Goal: Task Accomplishment & Management: Use online tool/utility

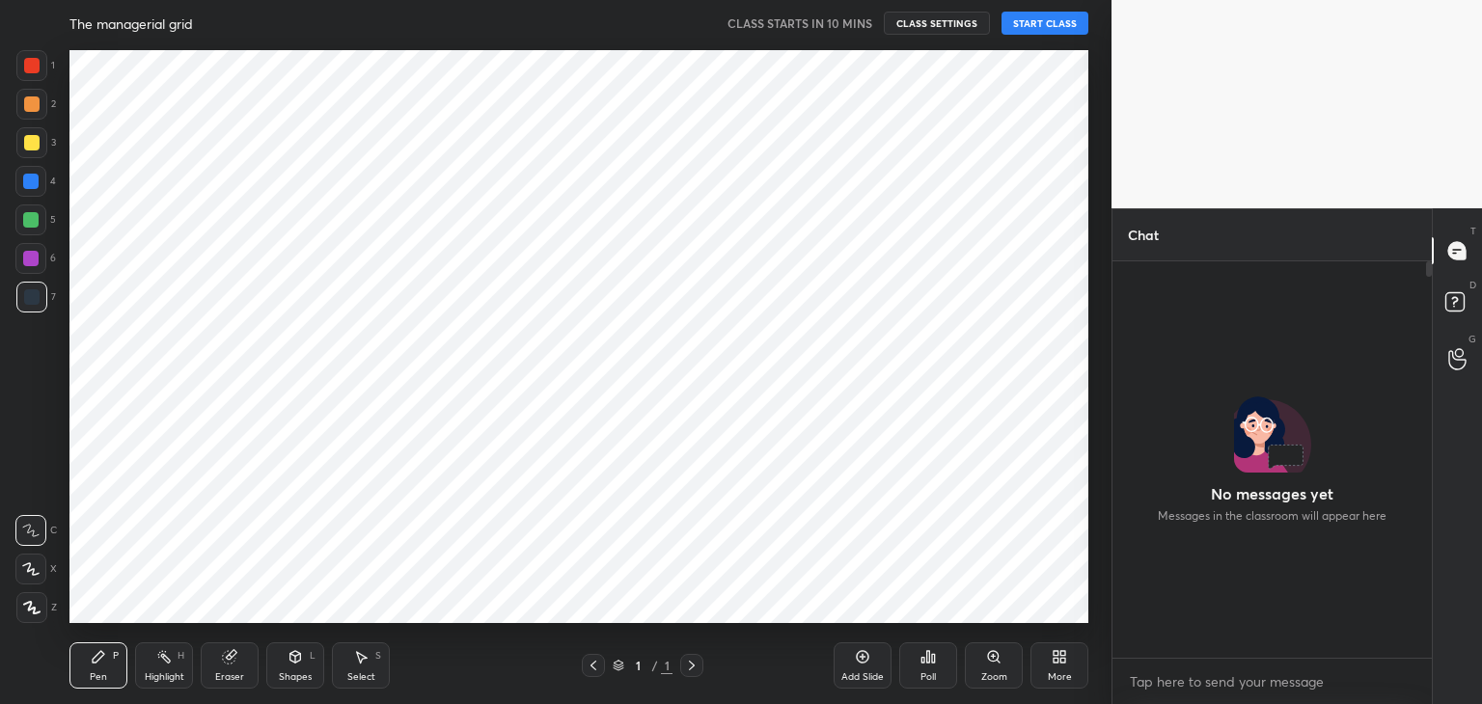
scroll to position [95896, 95443]
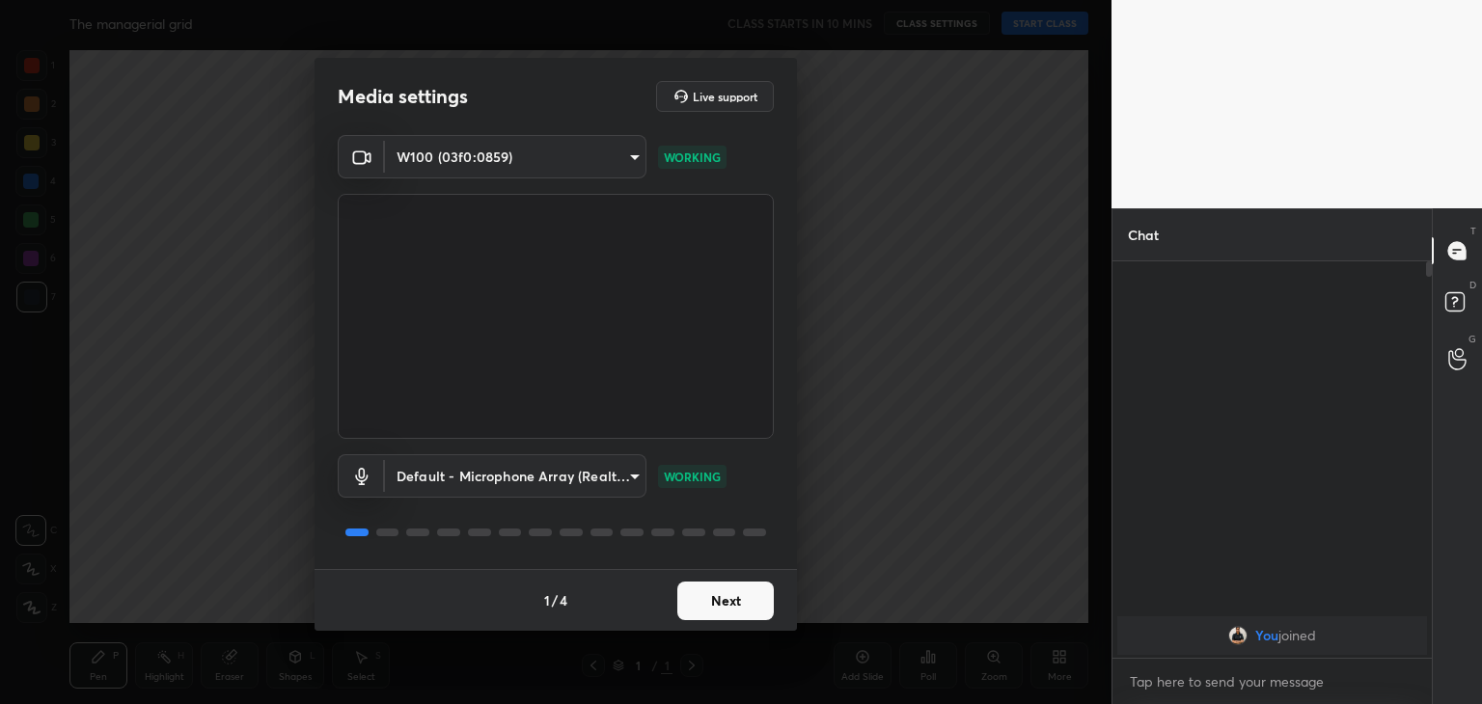
click at [732, 603] on button "Next" at bounding box center [725, 601] width 96 height 39
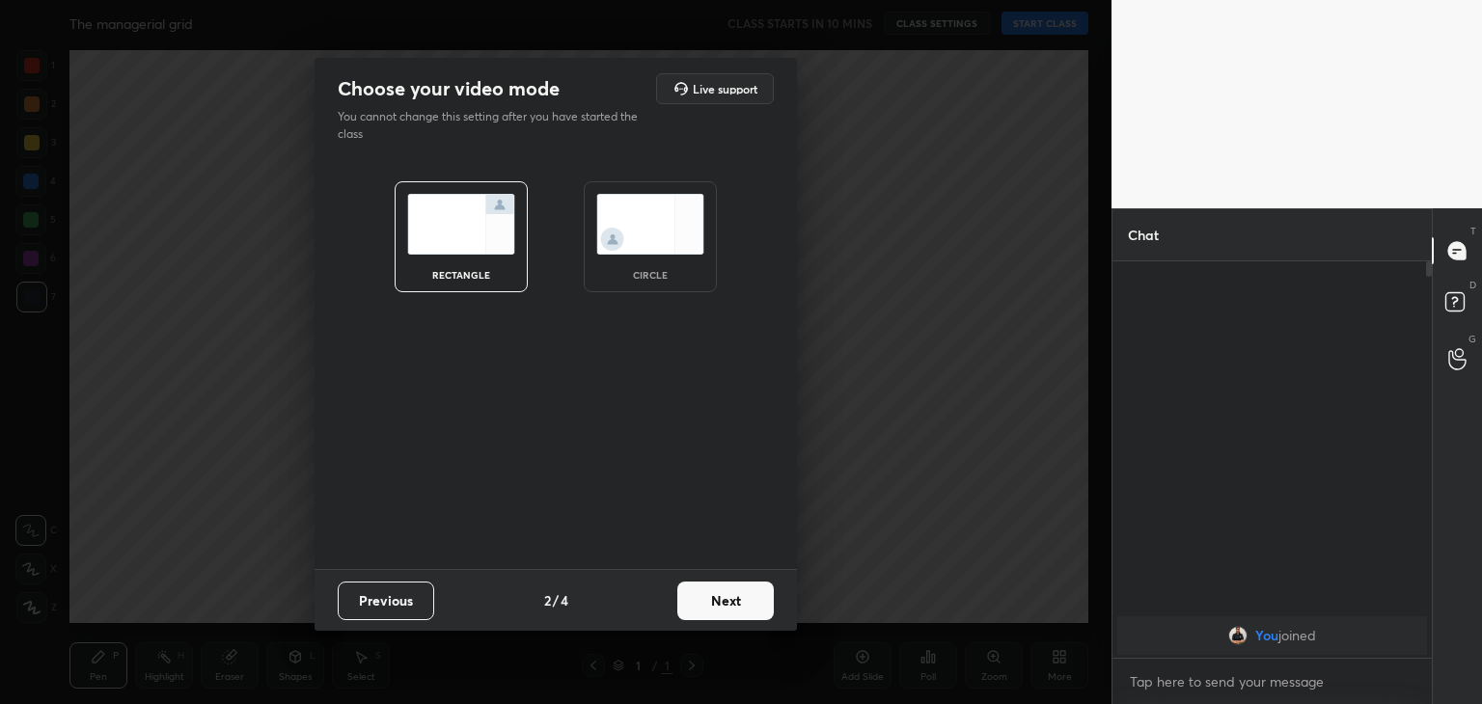
click at [675, 196] on img at bounding box center [650, 224] width 108 height 61
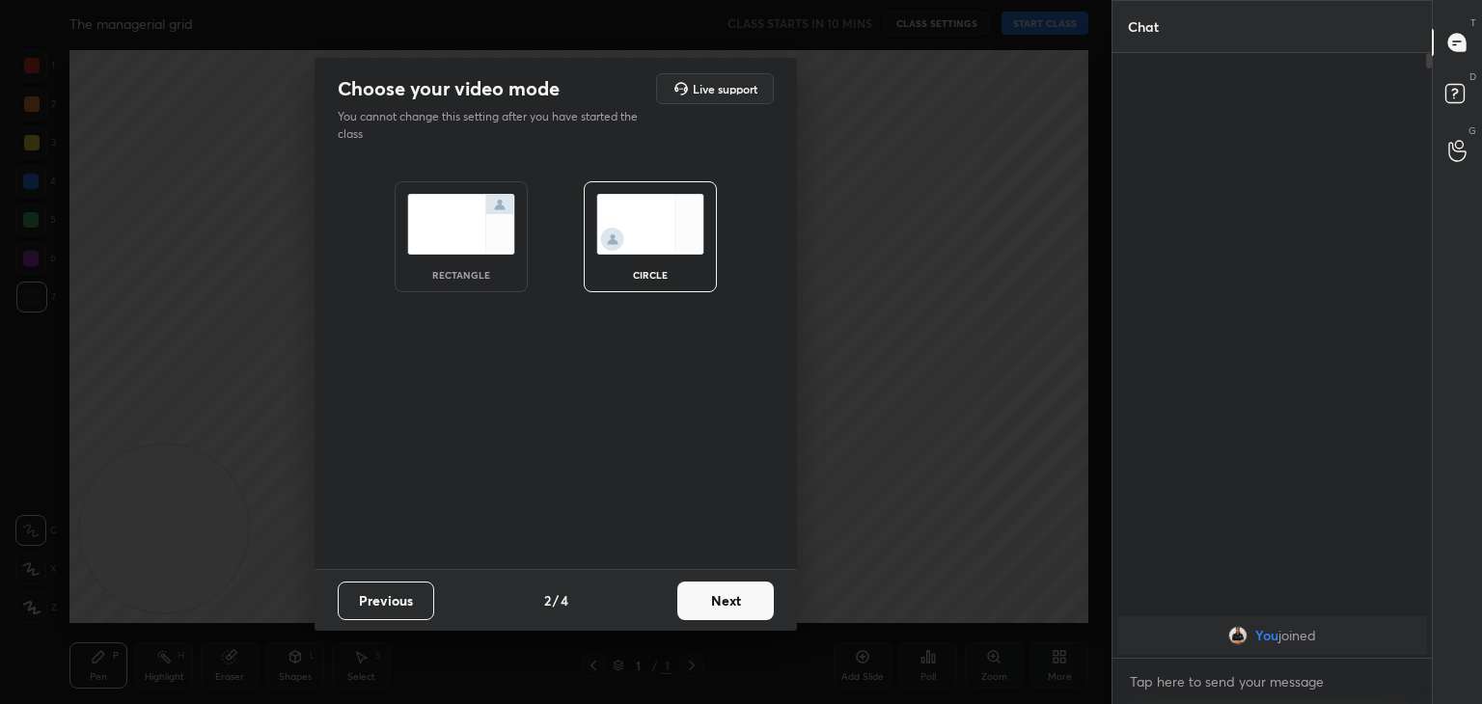
scroll to position [440, 314]
click at [726, 610] on button "Next" at bounding box center [725, 601] width 96 height 39
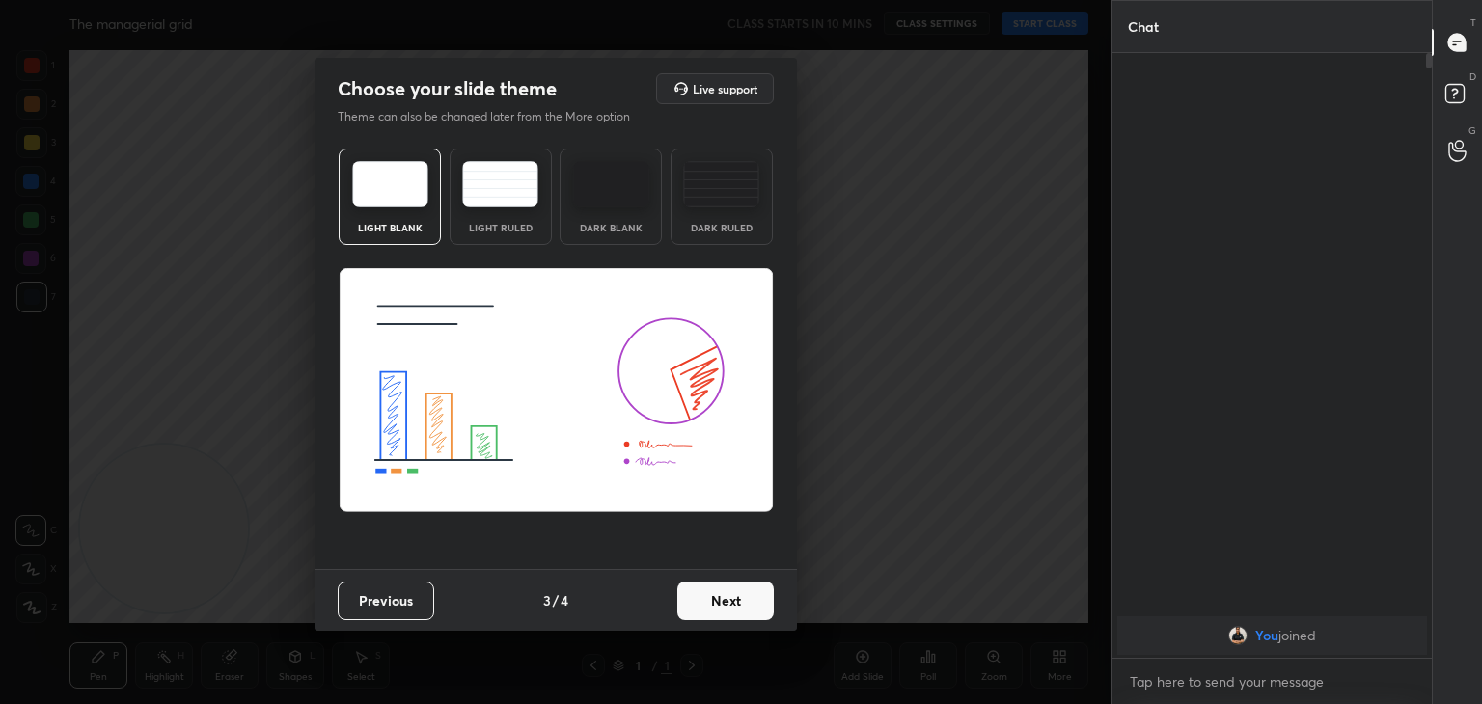
click at [733, 599] on button "Next" at bounding box center [725, 601] width 96 height 39
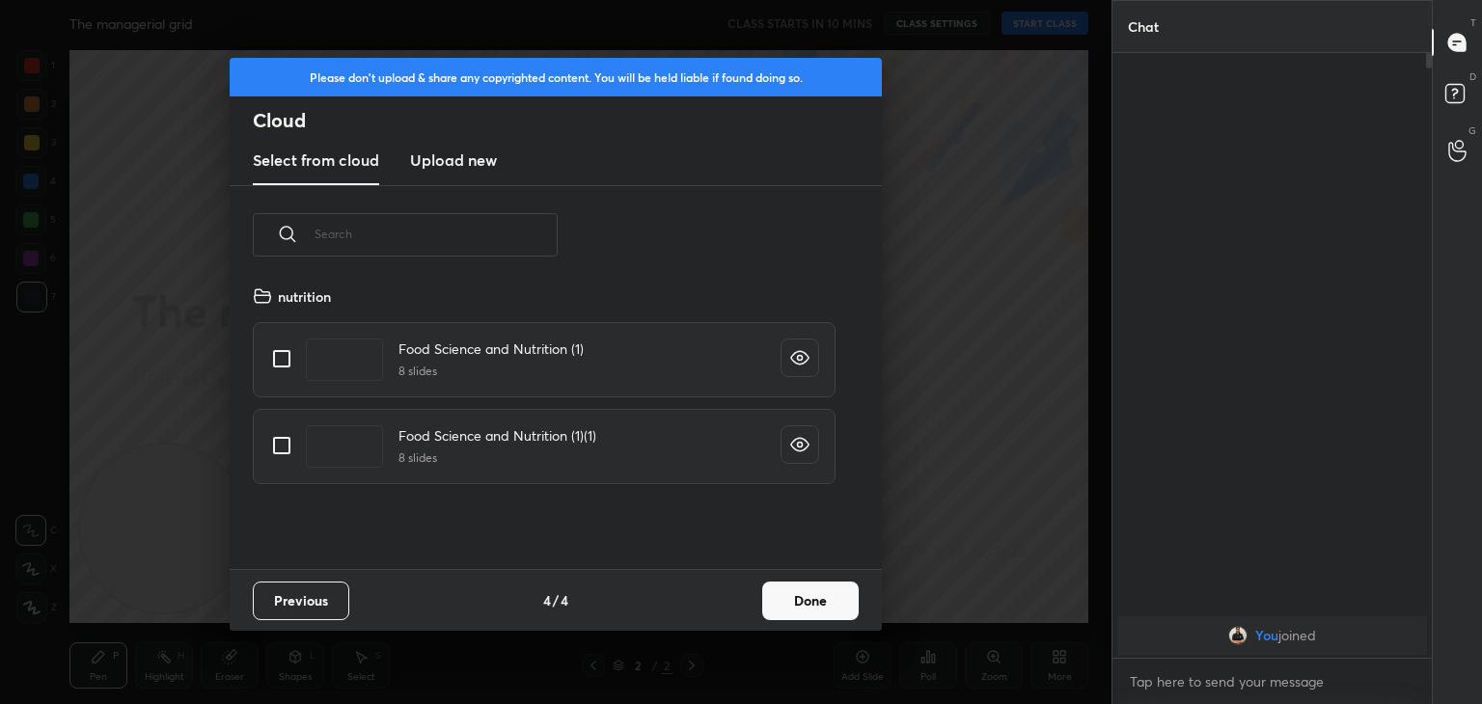
scroll to position [286, 619]
click at [470, 168] on h3 "Upload new" at bounding box center [453, 160] width 87 height 23
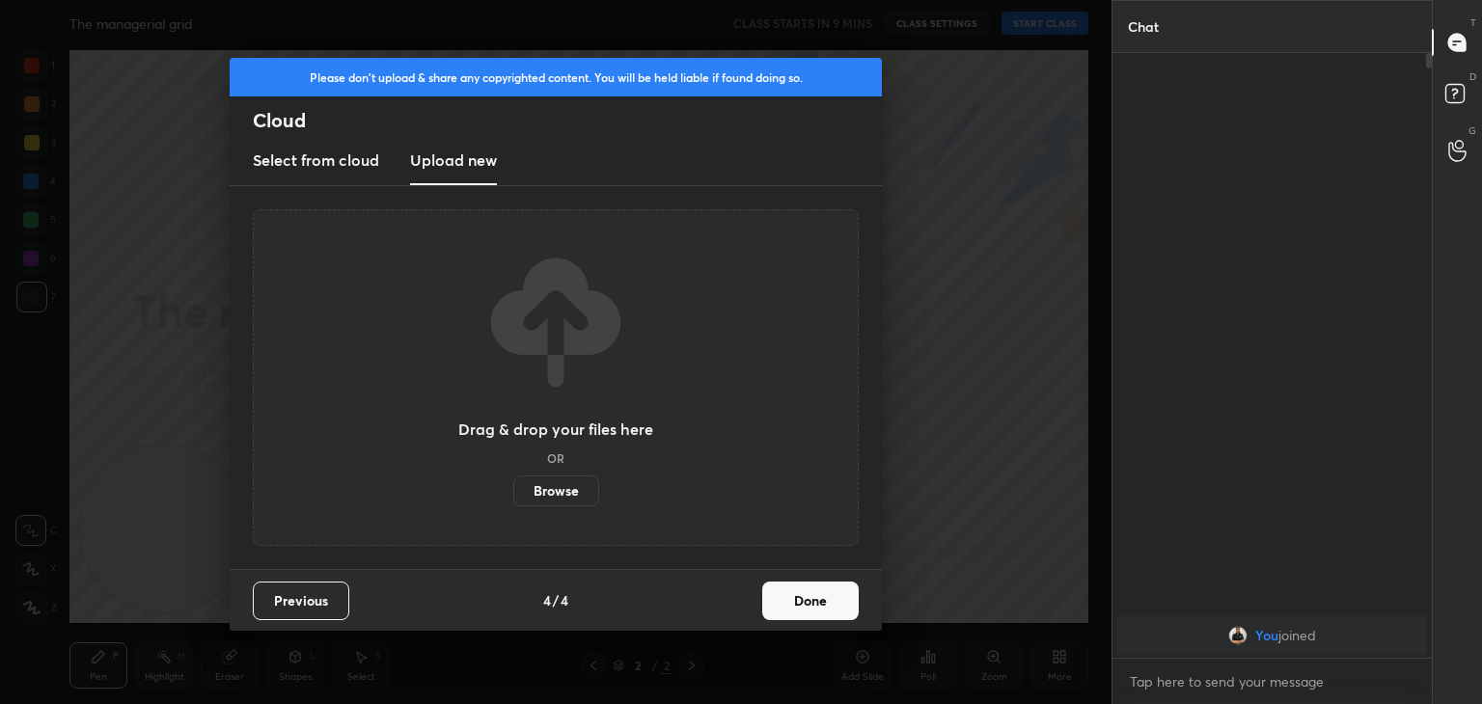
click at [560, 490] on label "Browse" at bounding box center [556, 491] width 86 height 31
click at [513, 490] on input "Browse" at bounding box center [513, 491] width 0 height 31
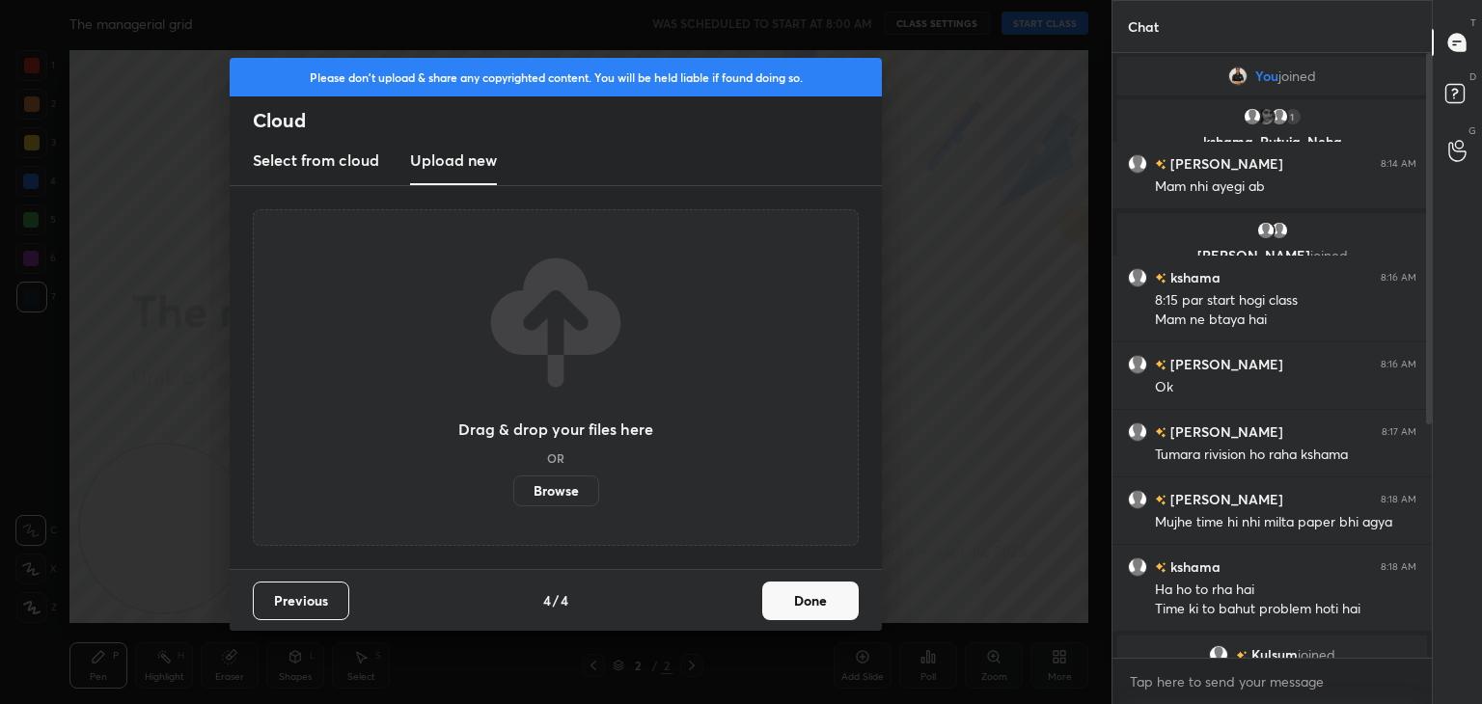
click at [564, 488] on label "Browse" at bounding box center [556, 491] width 86 height 31
click at [513, 488] on input "Browse" at bounding box center [513, 491] width 0 height 31
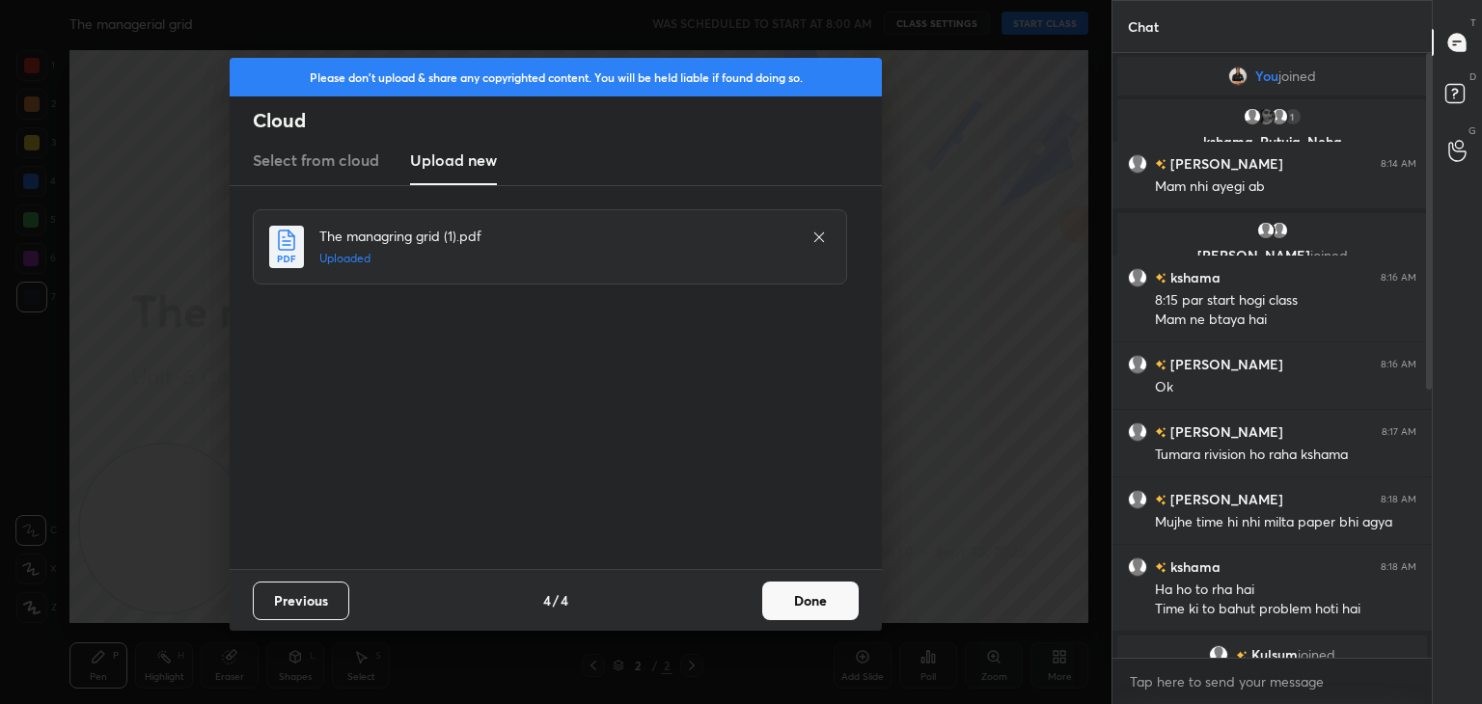
click at [809, 590] on button "Done" at bounding box center [810, 601] width 96 height 39
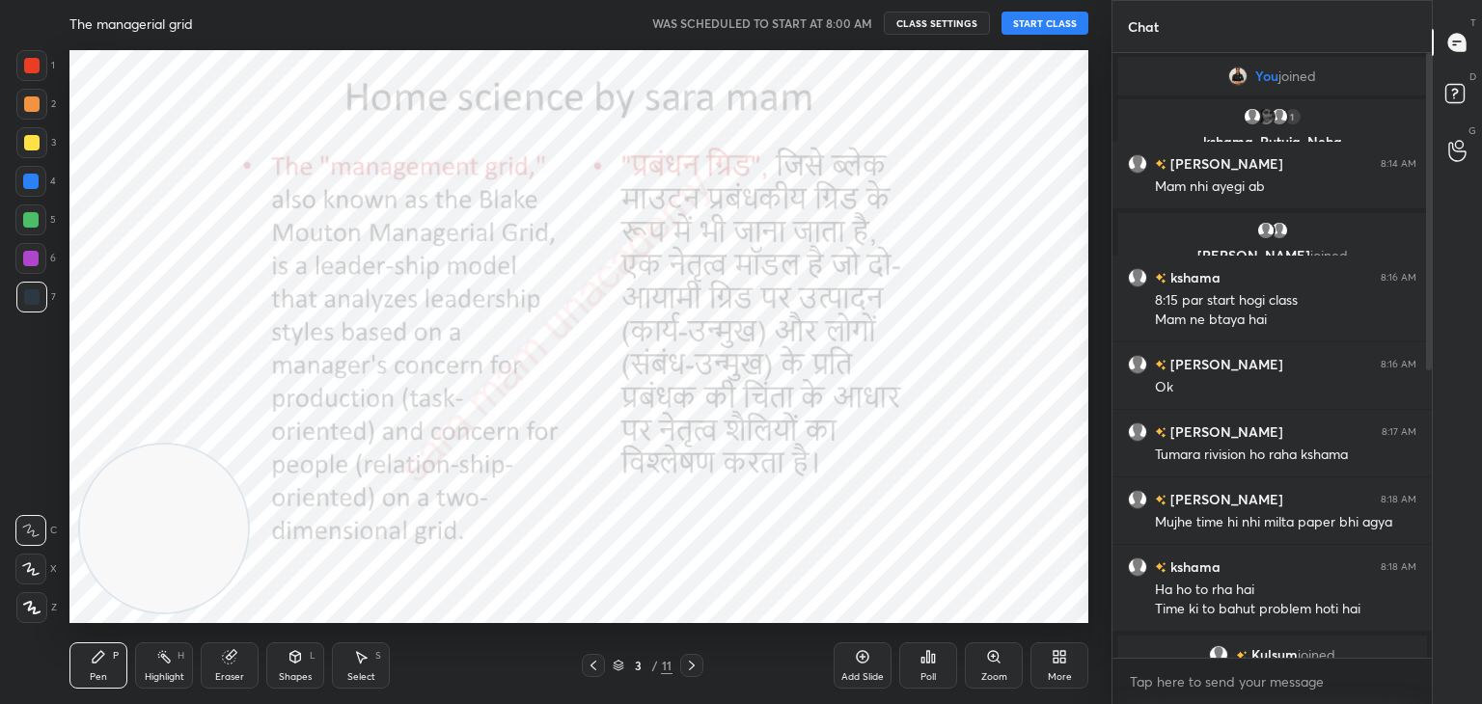
click at [1036, 25] on button "START CLASS" at bounding box center [1044, 23] width 87 height 23
click at [595, 667] on icon at bounding box center [593, 665] width 15 height 15
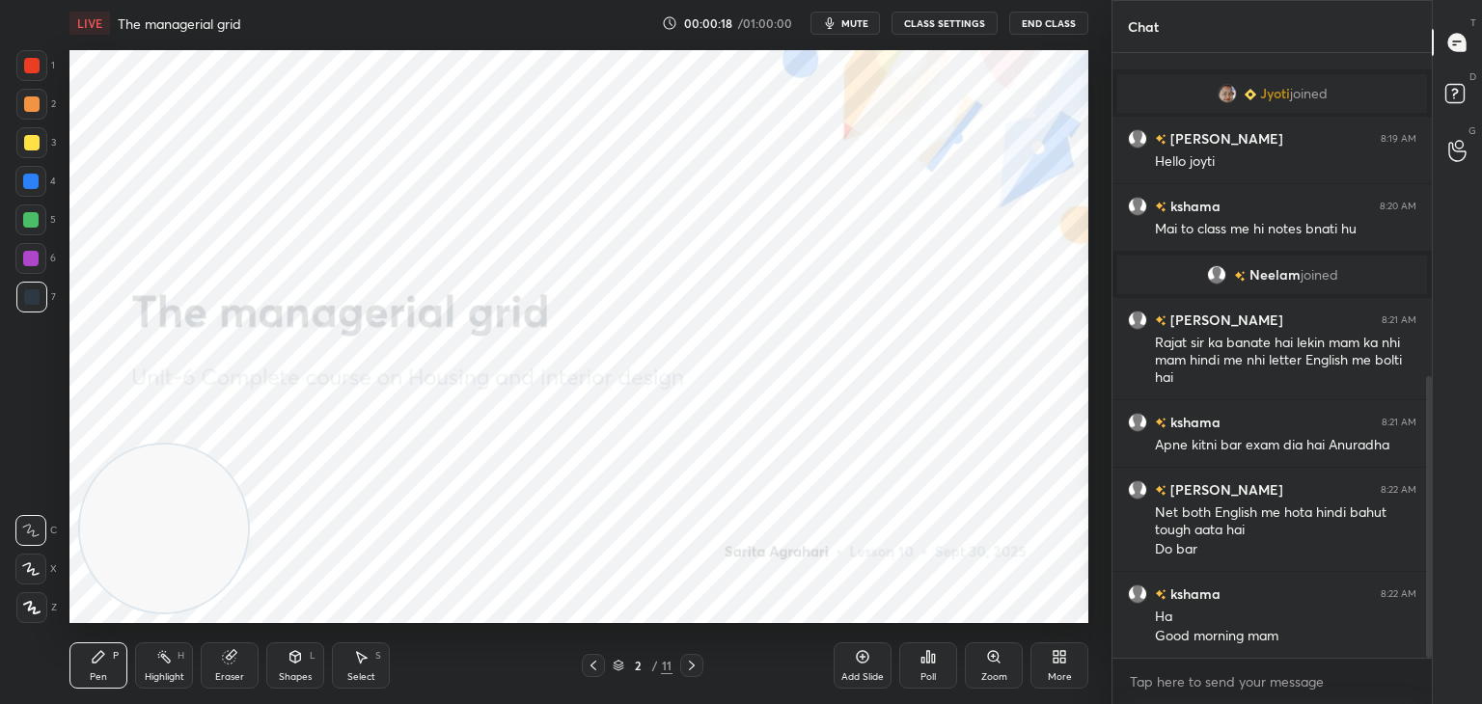
scroll to position [760, 0]
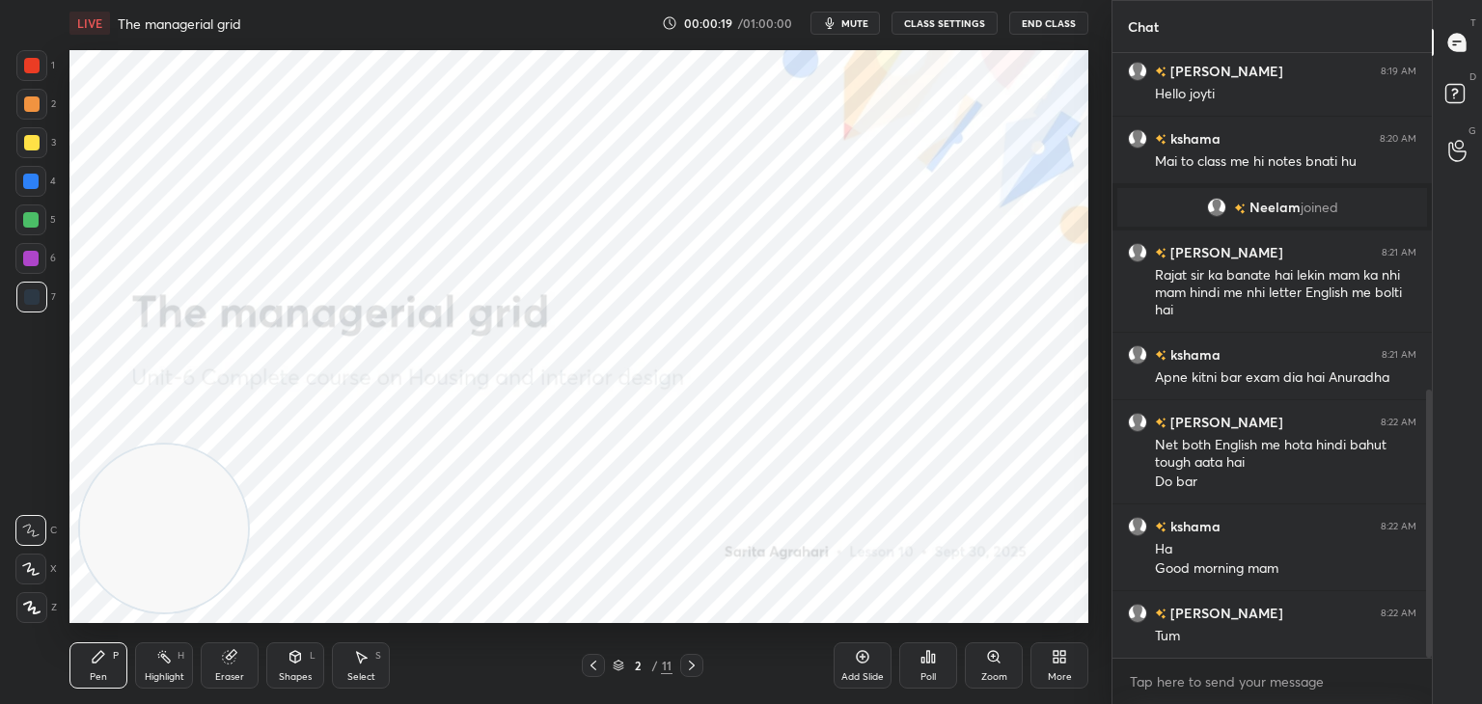
drag, startPoint x: 1429, startPoint y: 223, endPoint x: 1477, endPoint y: 518, distance: 299.1
click at [1477, 518] on div "Chat [PERSON_NAME] joined Anuradha 8:19 AM Hello joyti kshama 8:20 AM Mai to cl…" at bounding box center [1296, 352] width 370 height 704
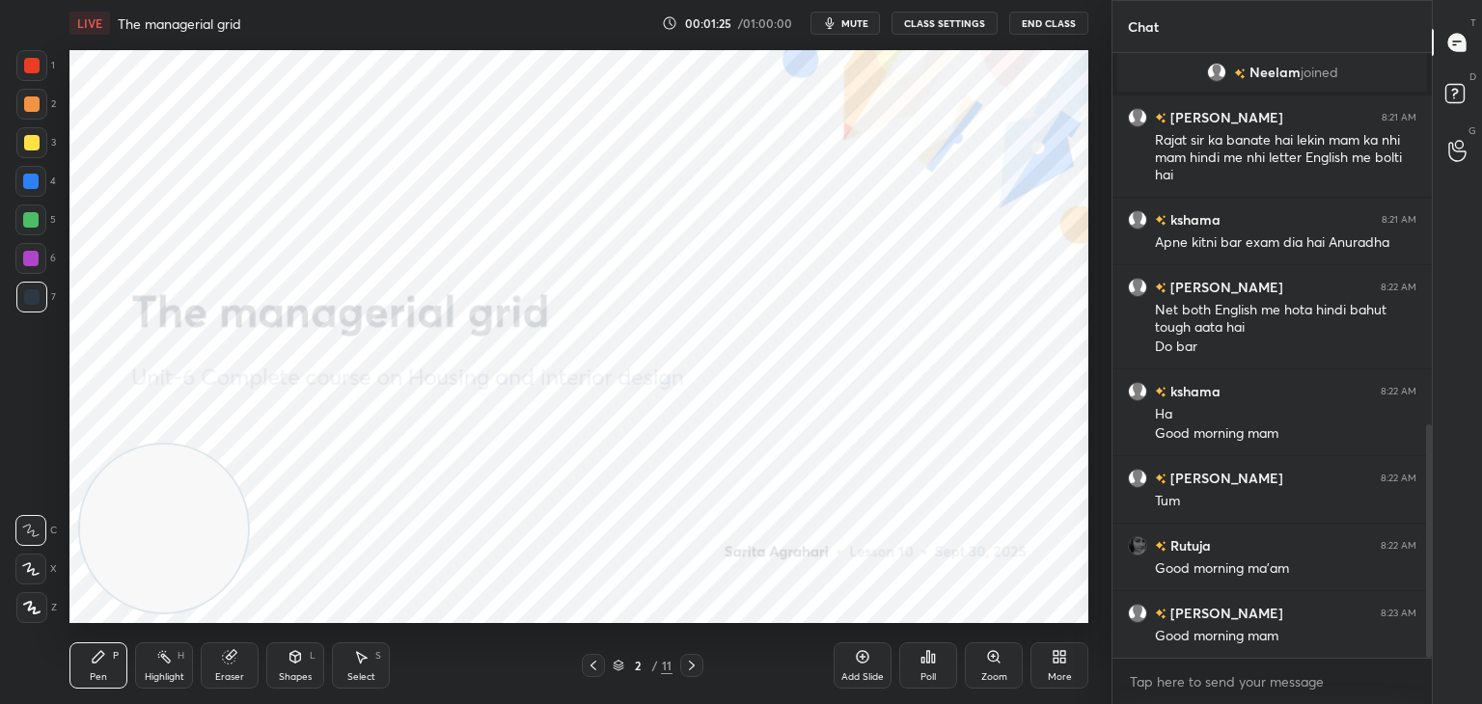
scroll to position [963, 0]
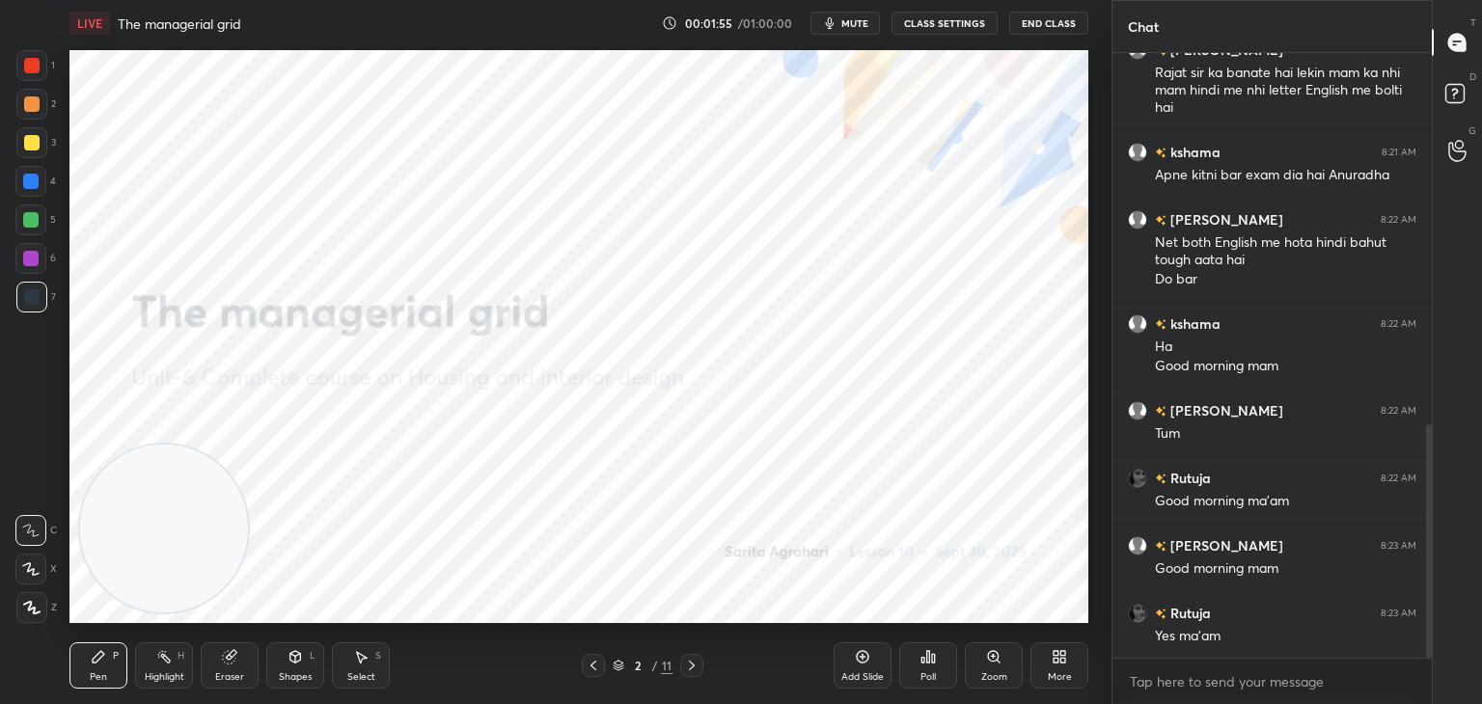
click at [692, 669] on icon at bounding box center [692, 666] width 6 height 10
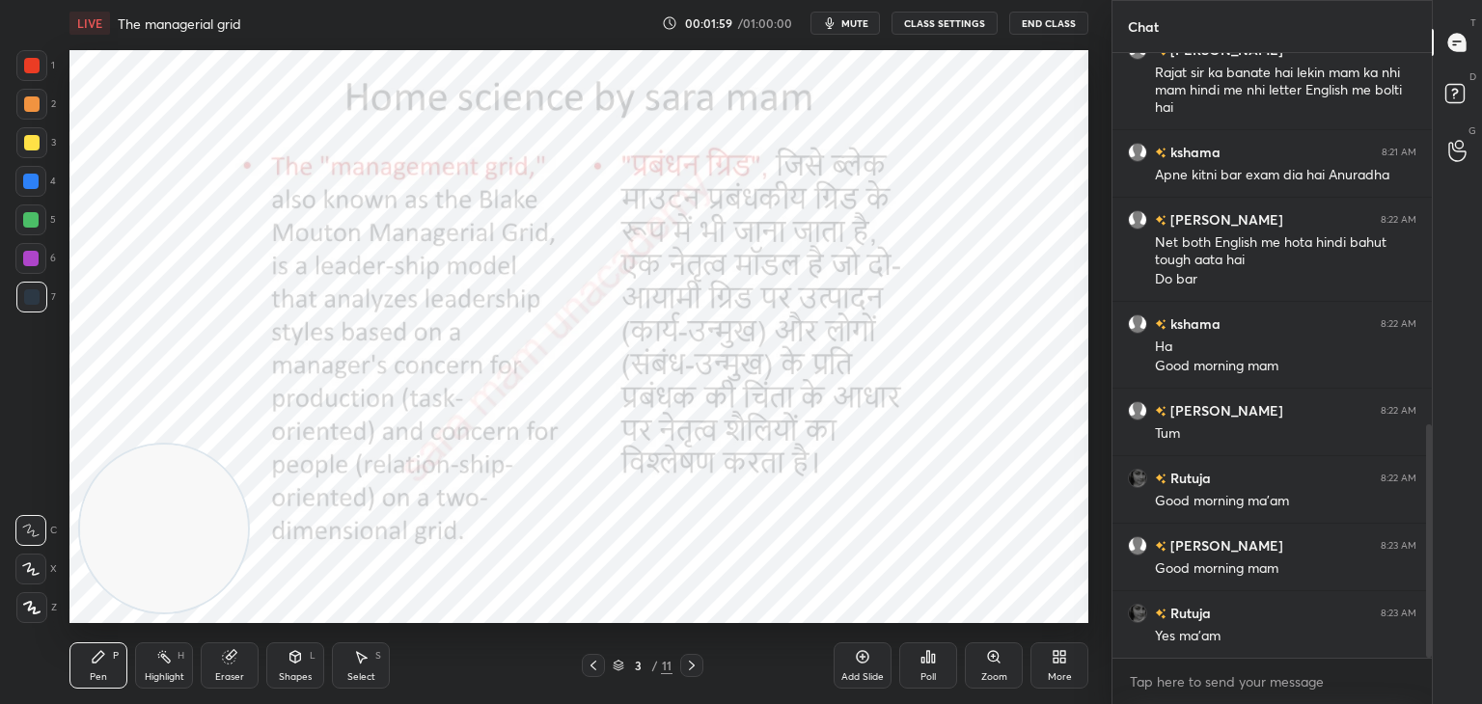
click at [687, 666] on icon at bounding box center [691, 665] width 15 height 15
click at [680, 667] on div at bounding box center [691, 665] width 23 height 23
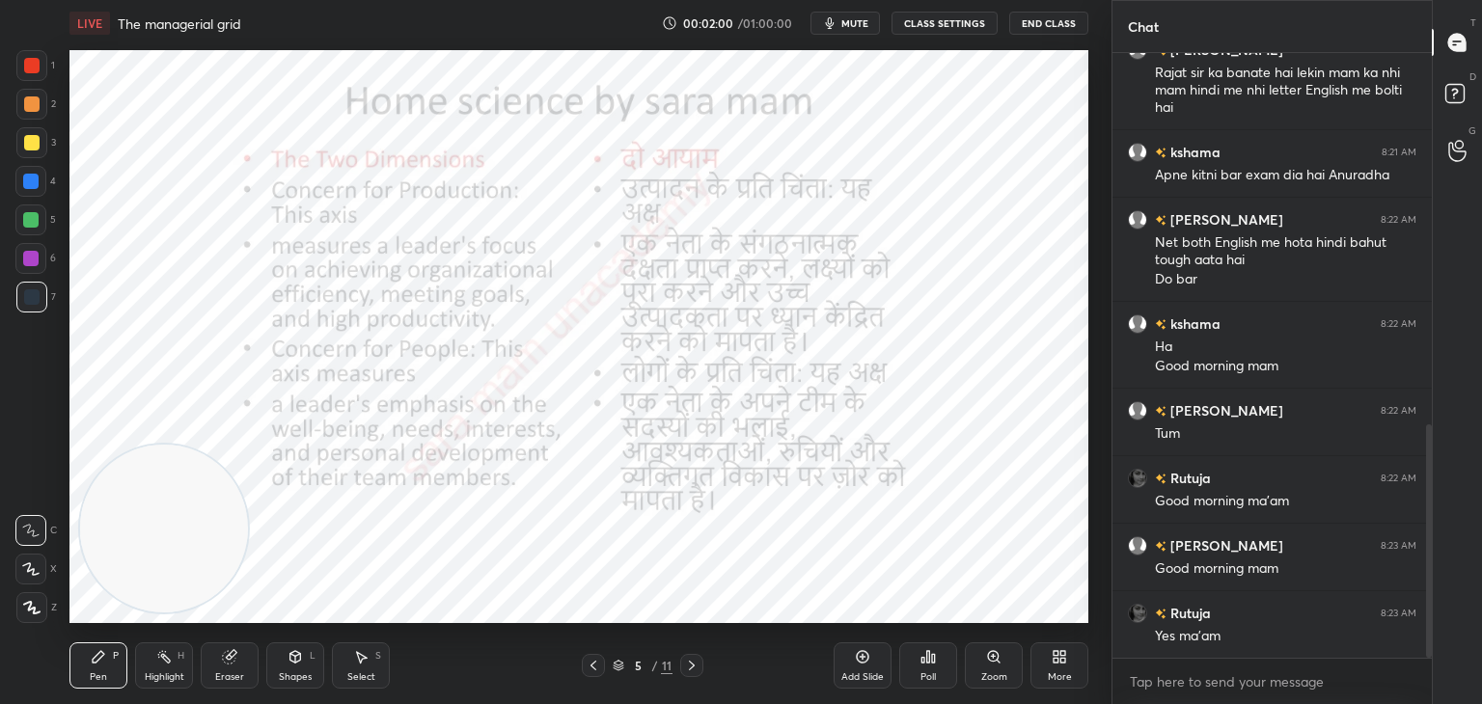
click at [683, 667] on div at bounding box center [691, 665] width 23 height 23
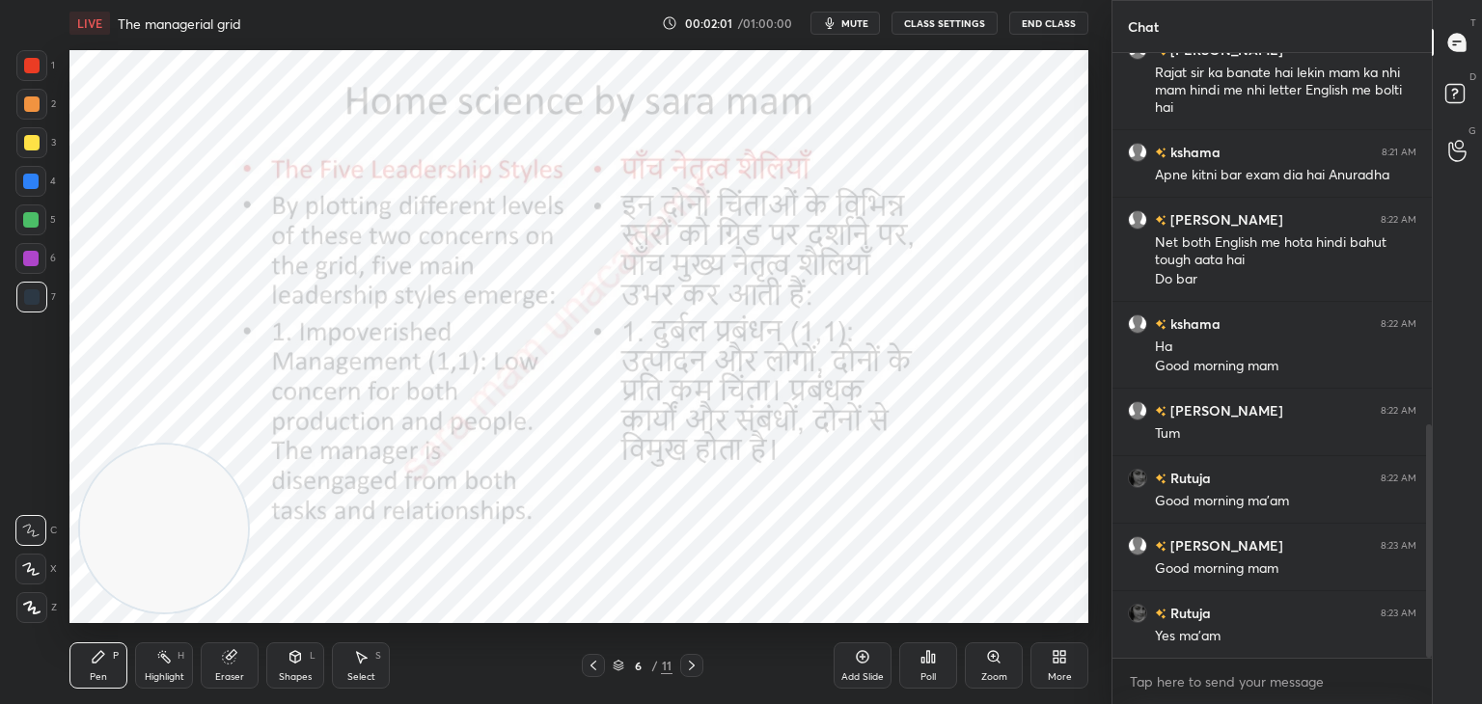
click at [692, 665] on icon at bounding box center [691, 665] width 15 height 15
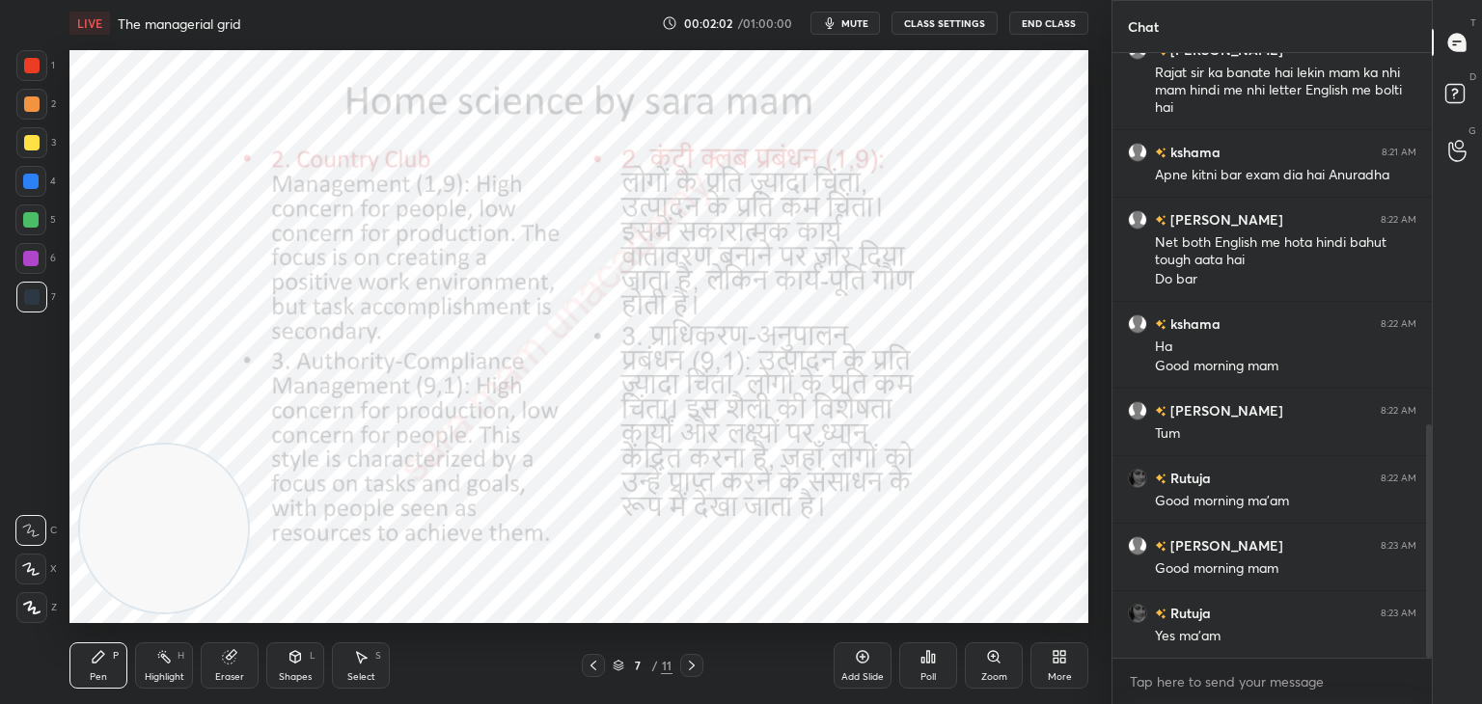
click at [703, 667] on div "7 / 11" at bounding box center [643, 665] width 382 height 23
click at [687, 672] on icon at bounding box center [691, 665] width 15 height 15
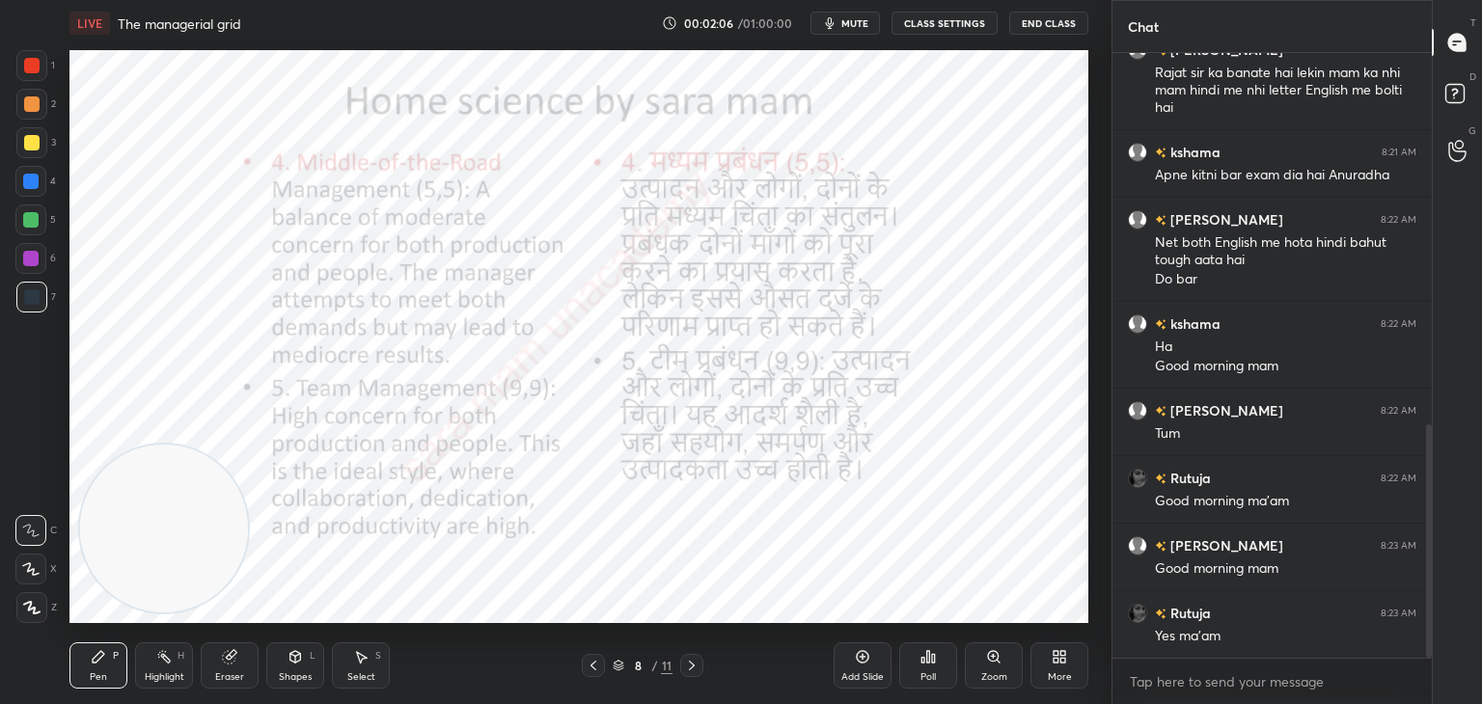
click at [689, 672] on icon at bounding box center [691, 665] width 15 height 15
click at [690, 672] on icon at bounding box center [691, 665] width 15 height 15
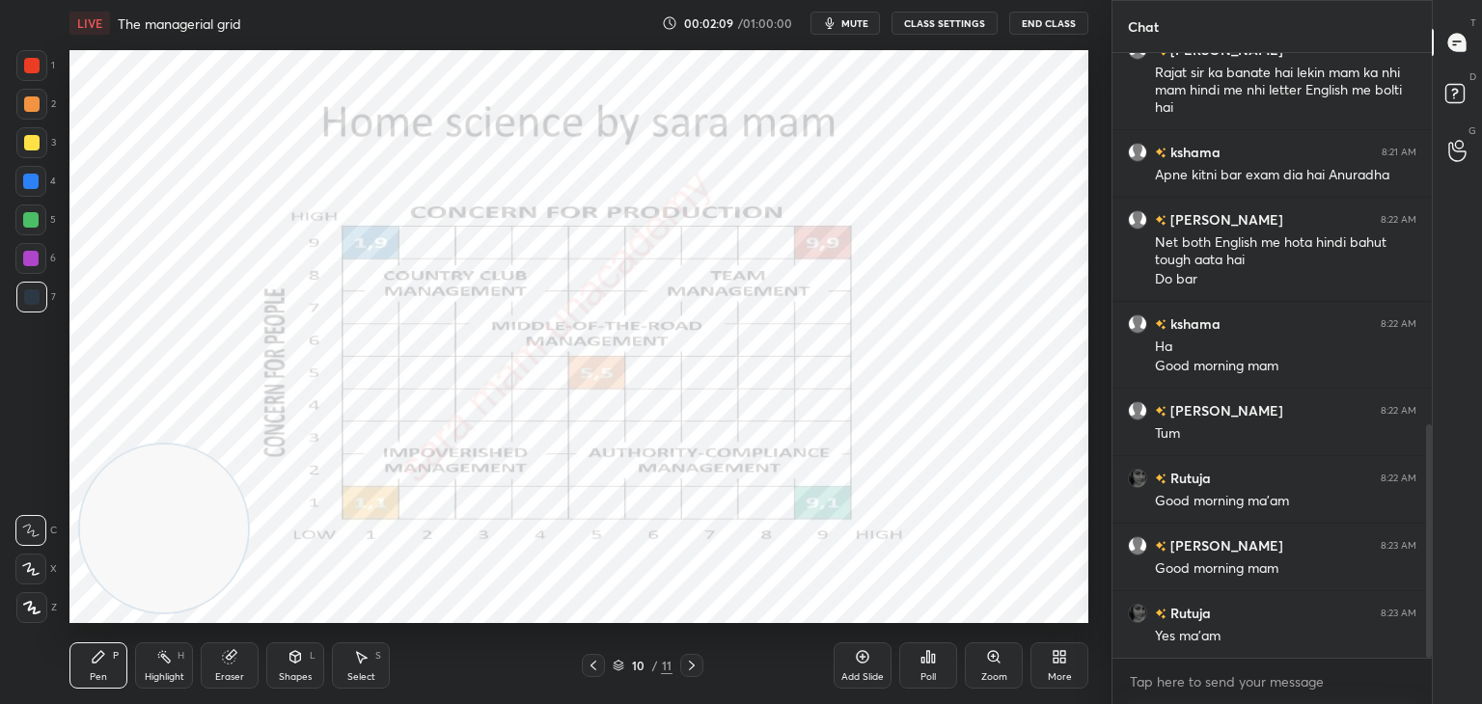
click at [696, 670] on icon at bounding box center [691, 665] width 15 height 15
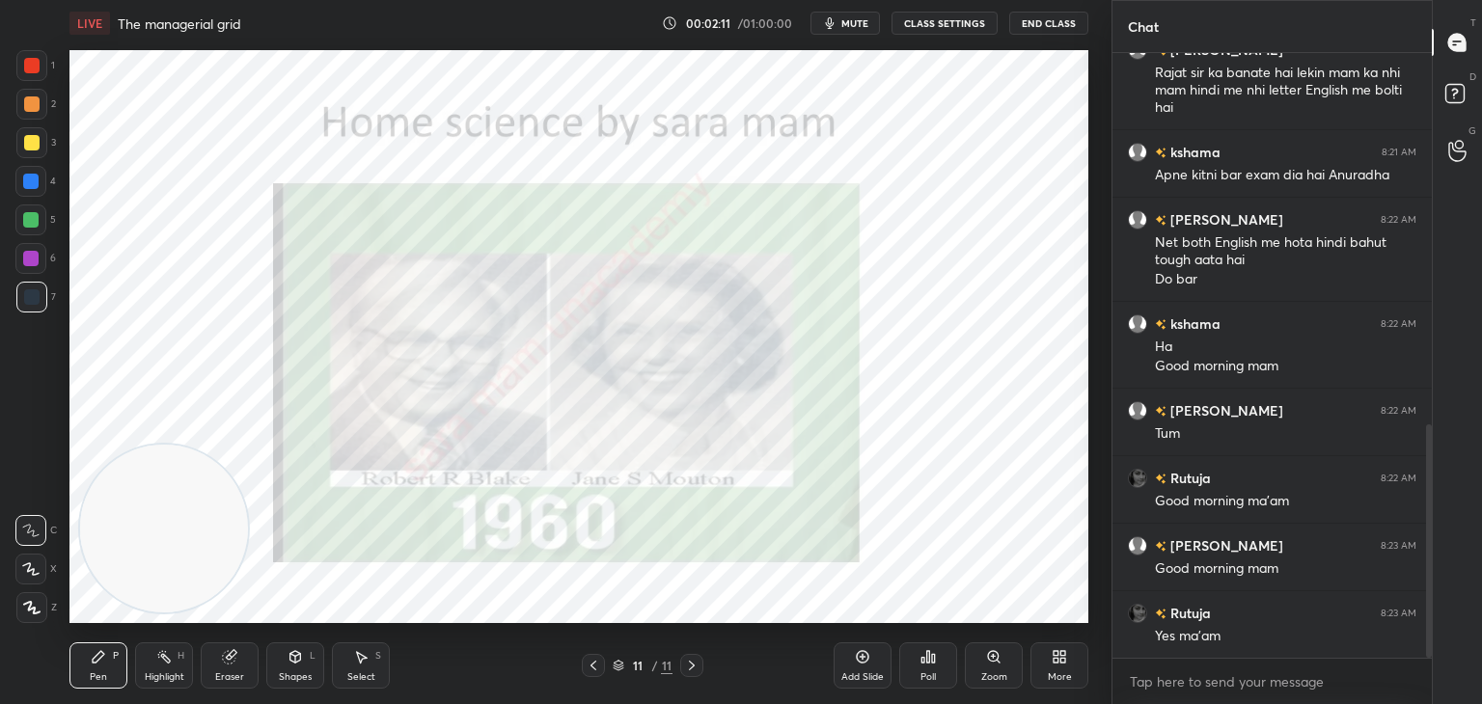
click at [596, 669] on icon at bounding box center [593, 665] width 15 height 15
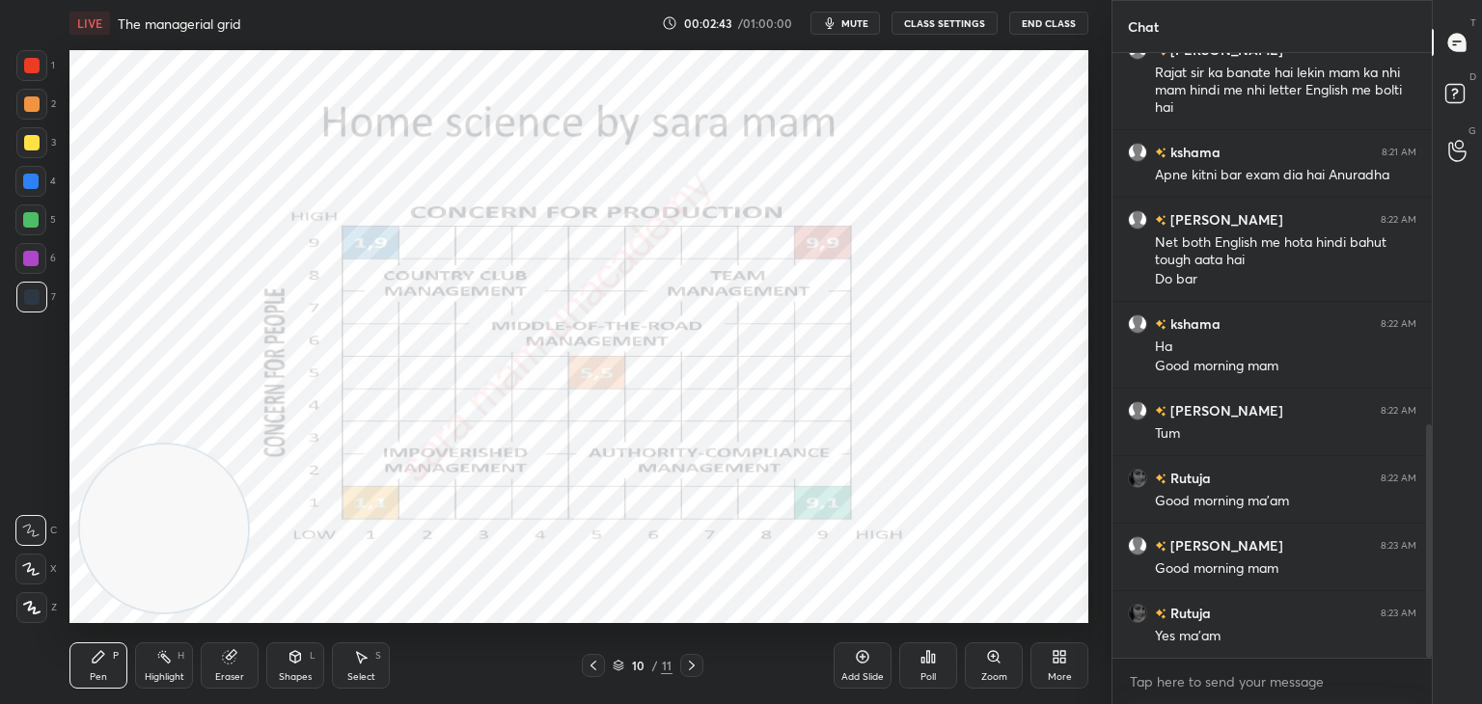
click at [688, 668] on icon at bounding box center [691, 665] width 15 height 15
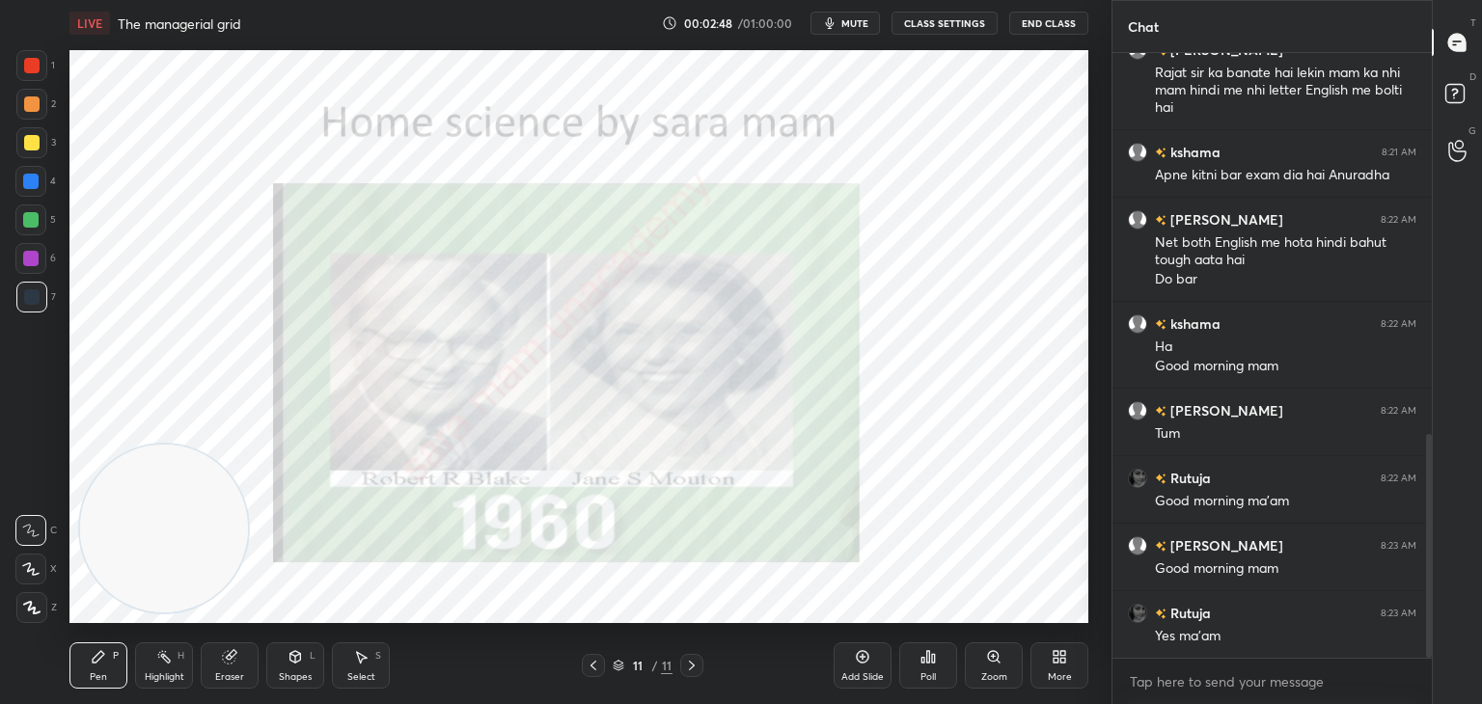
scroll to position [1030, 0]
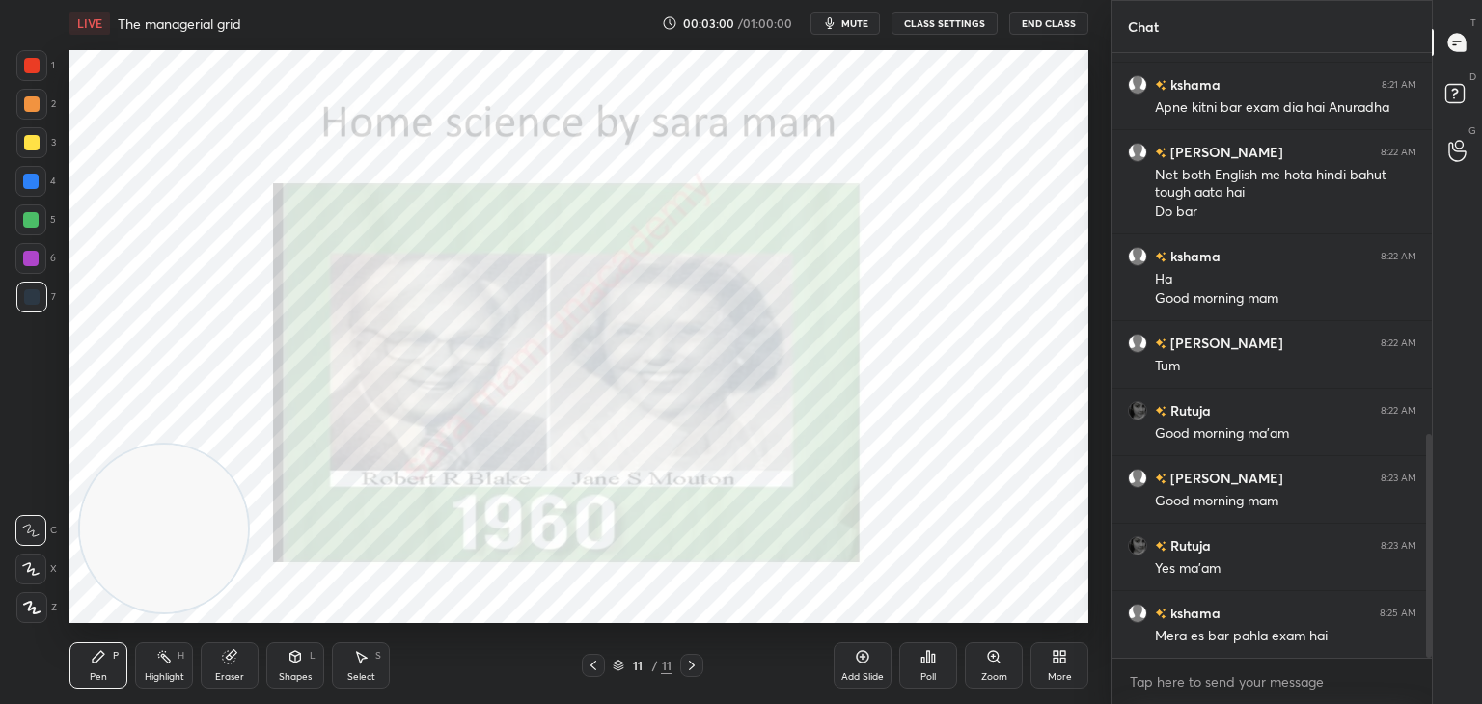
click at [31, 611] on icon at bounding box center [31, 608] width 17 height 14
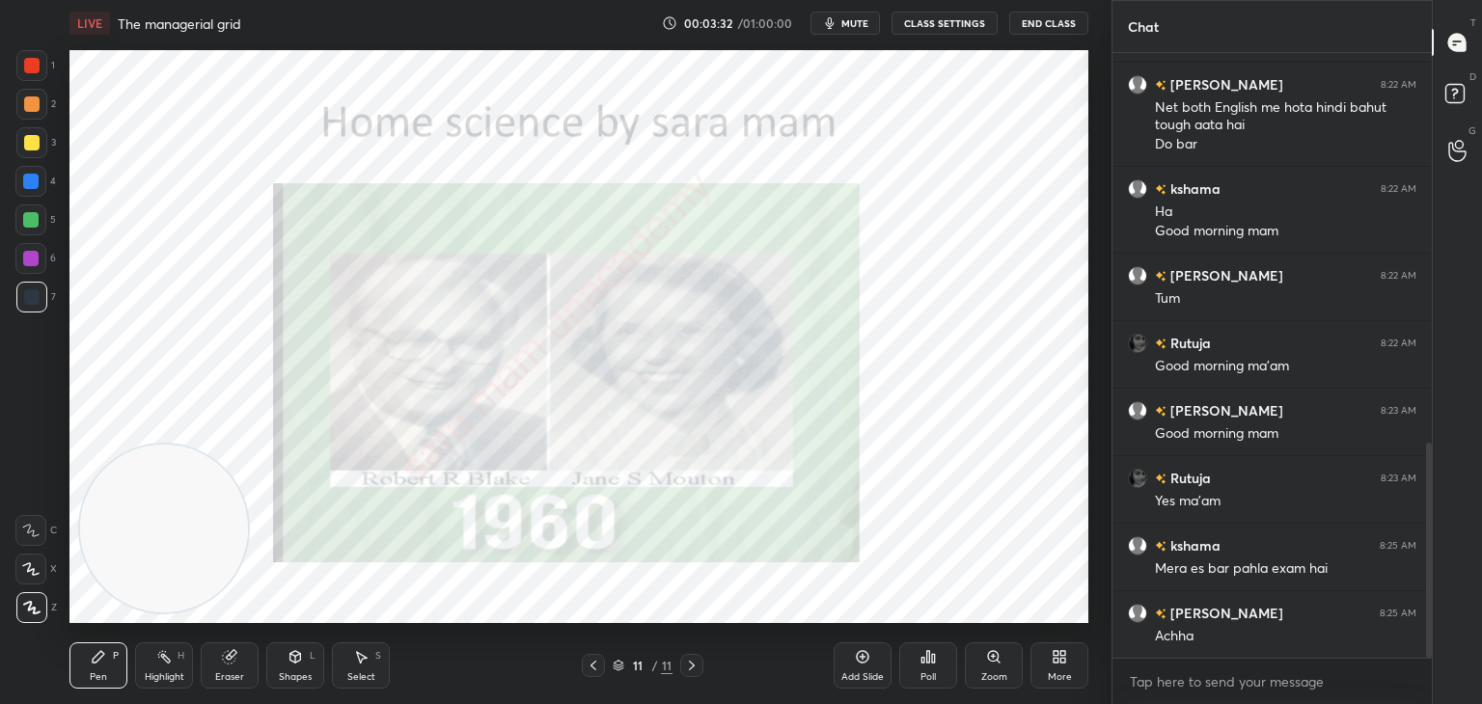
click at [594, 665] on icon at bounding box center [593, 665] width 15 height 15
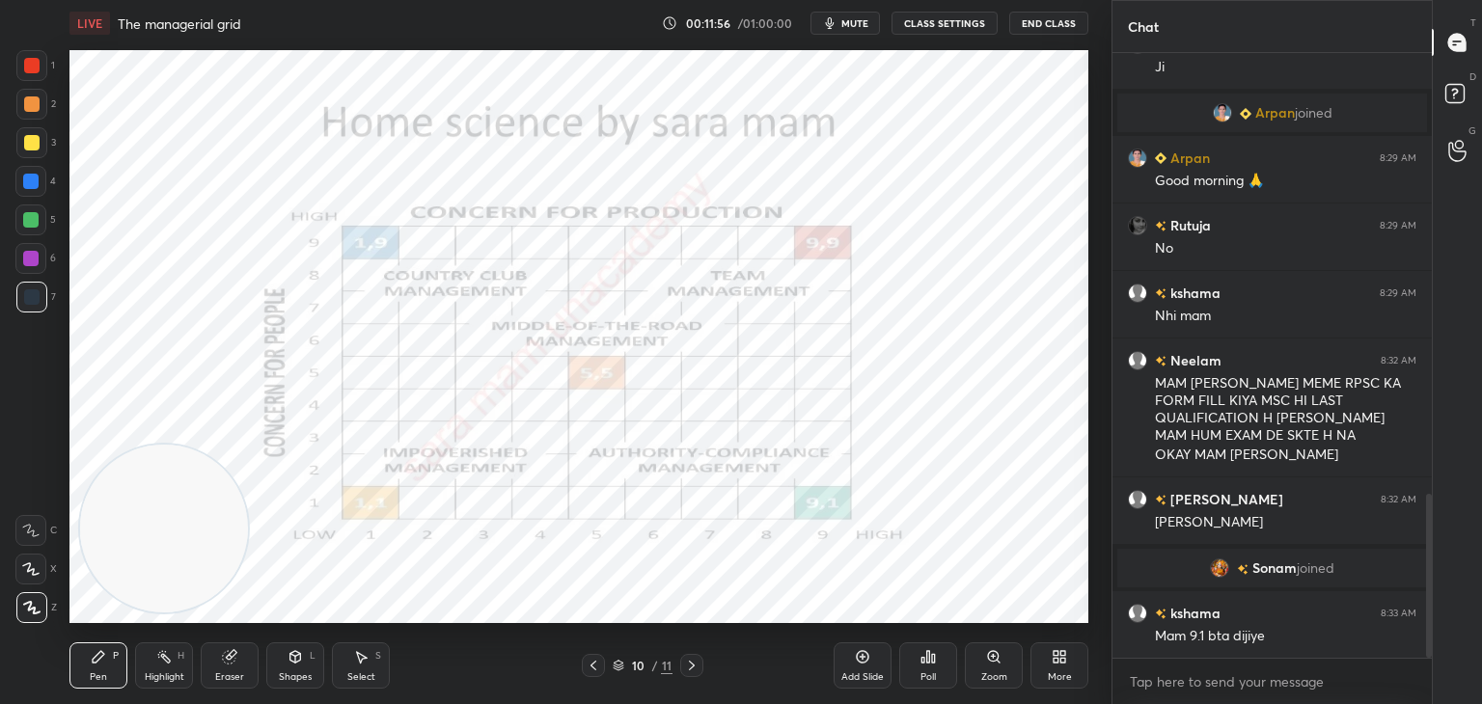
scroll to position [1623, 0]
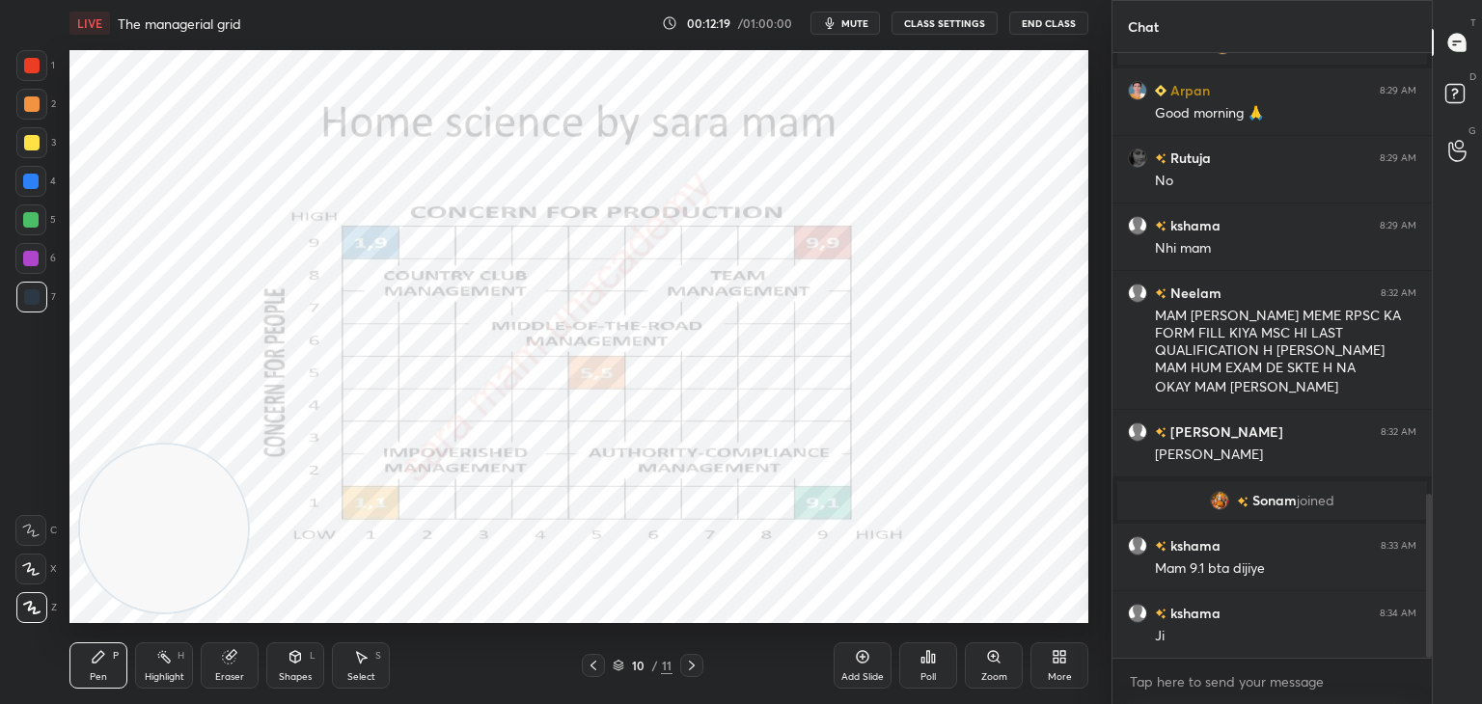
click at [701, 671] on div at bounding box center [691, 665] width 23 height 23
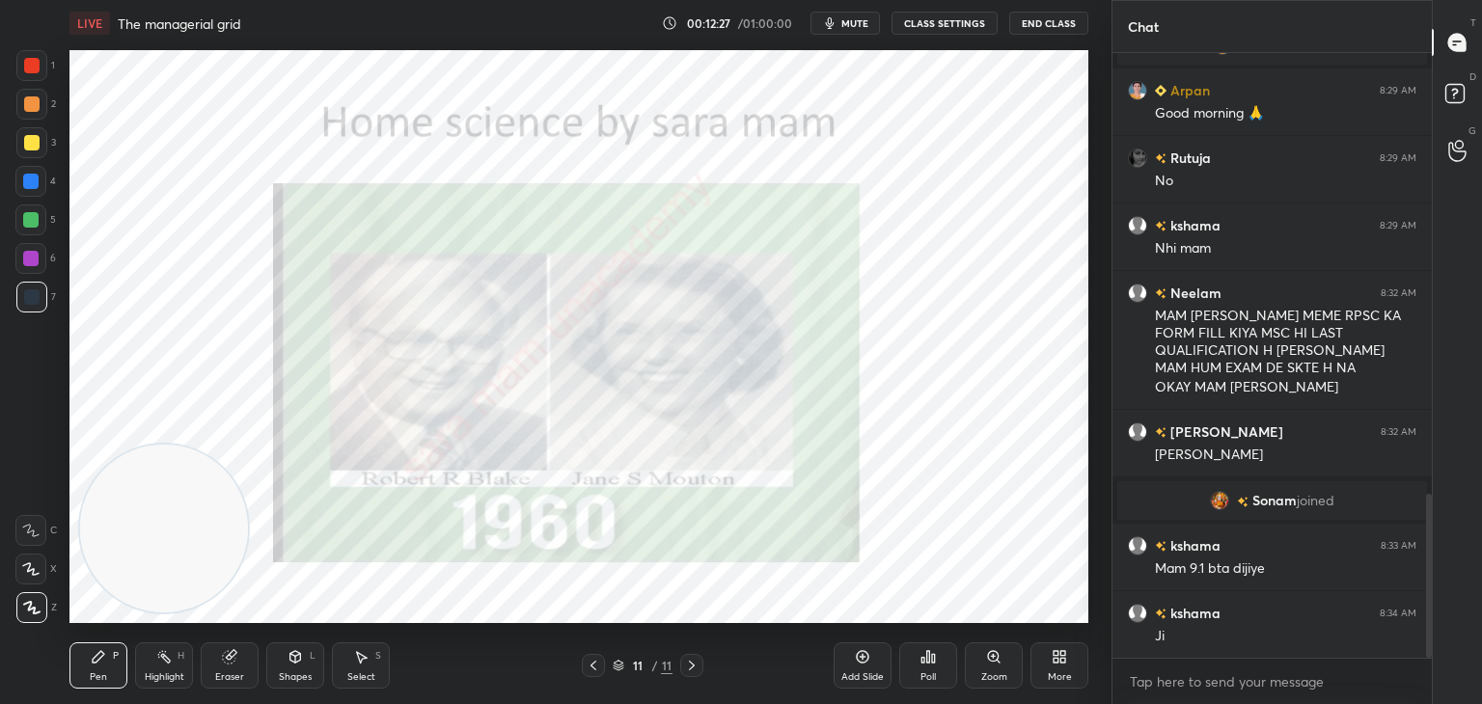
scroll to position [1690, 0]
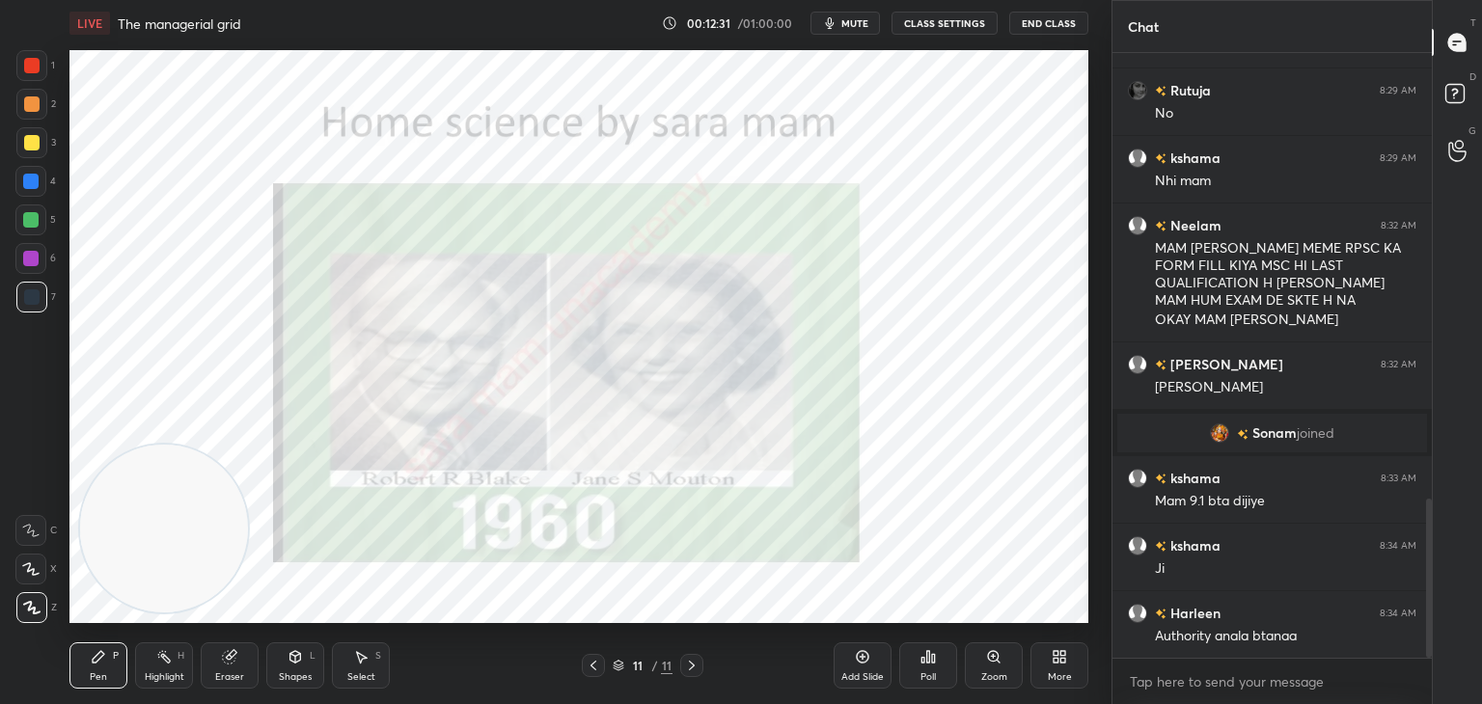
click at [587, 661] on icon at bounding box center [593, 665] width 15 height 15
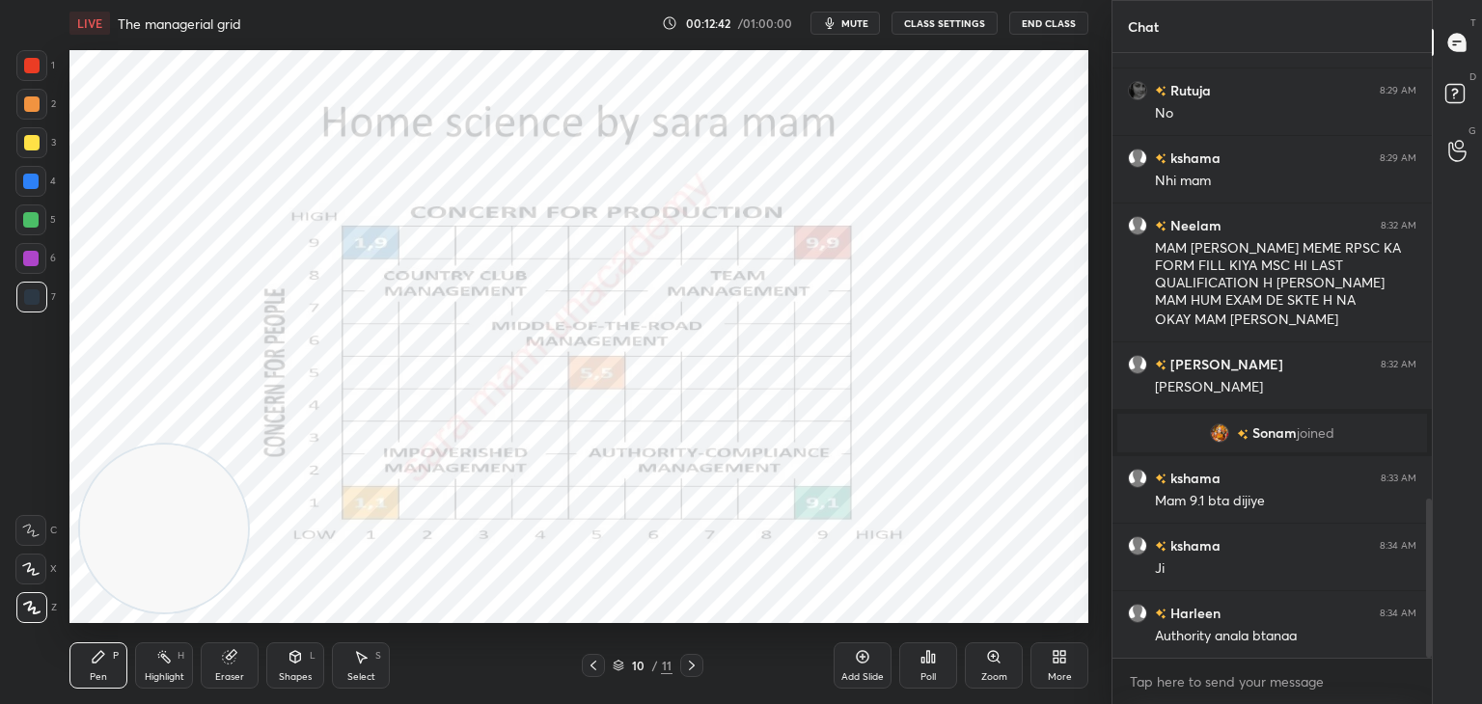
scroll to position [1758, 0]
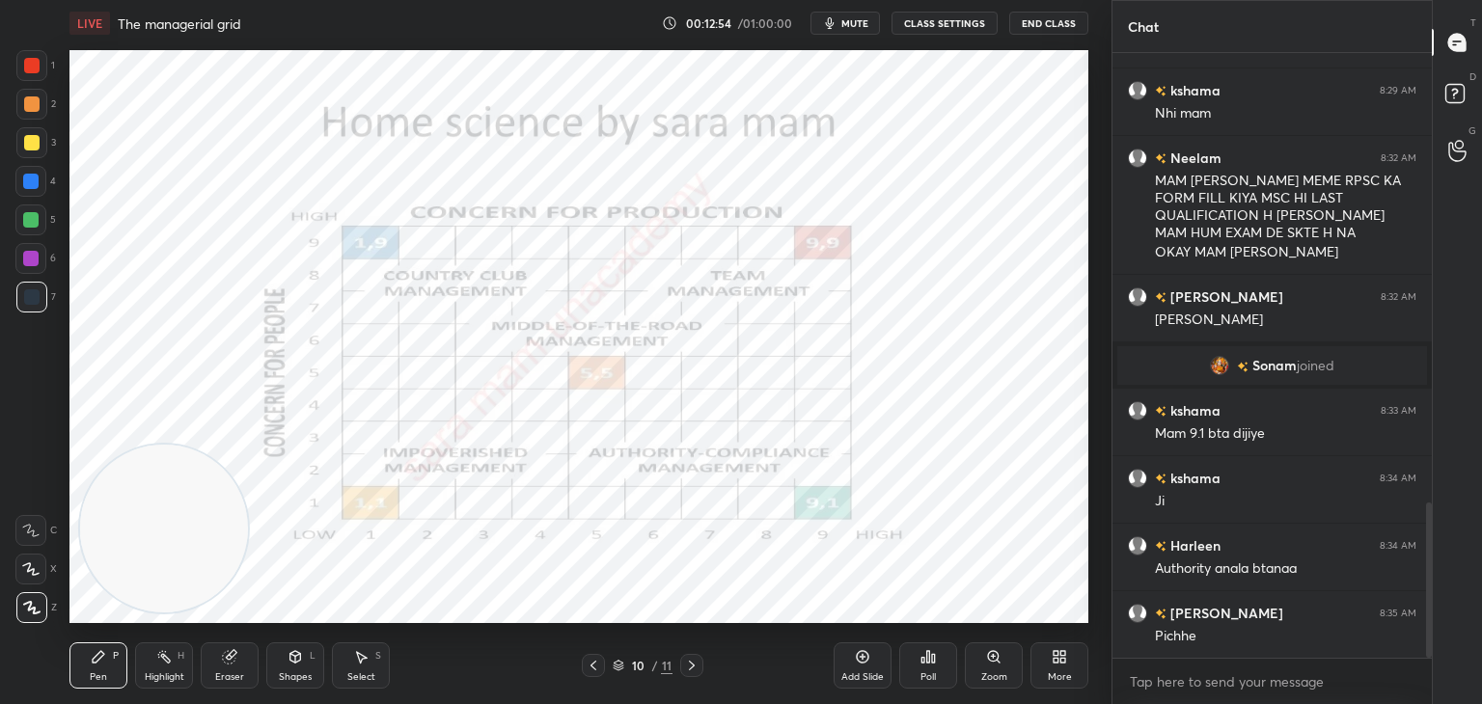
click at [588, 666] on icon at bounding box center [593, 665] width 15 height 15
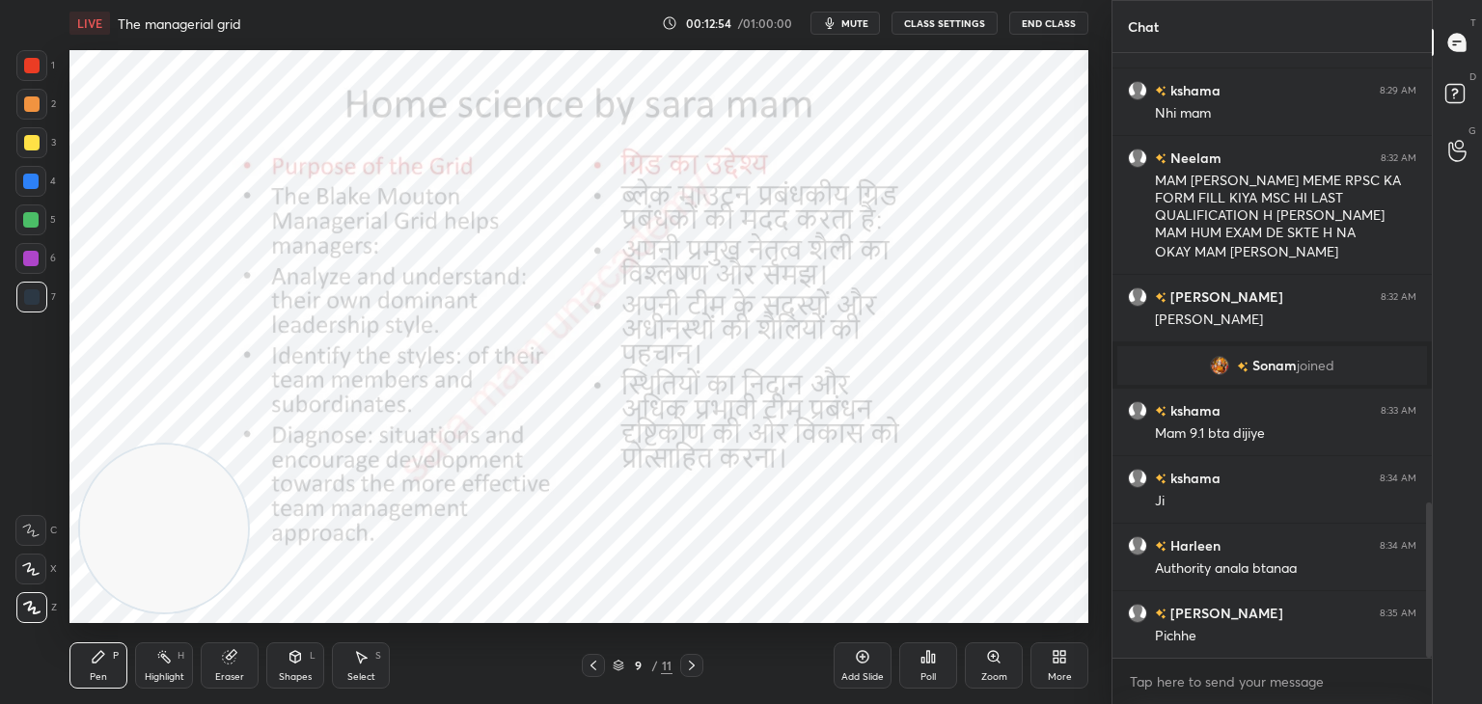
click at [589, 666] on icon at bounding box center [593, 665] width 15 height 15
click at [590, 668] on icon at bounding box center [593, 665] width 15 height 15
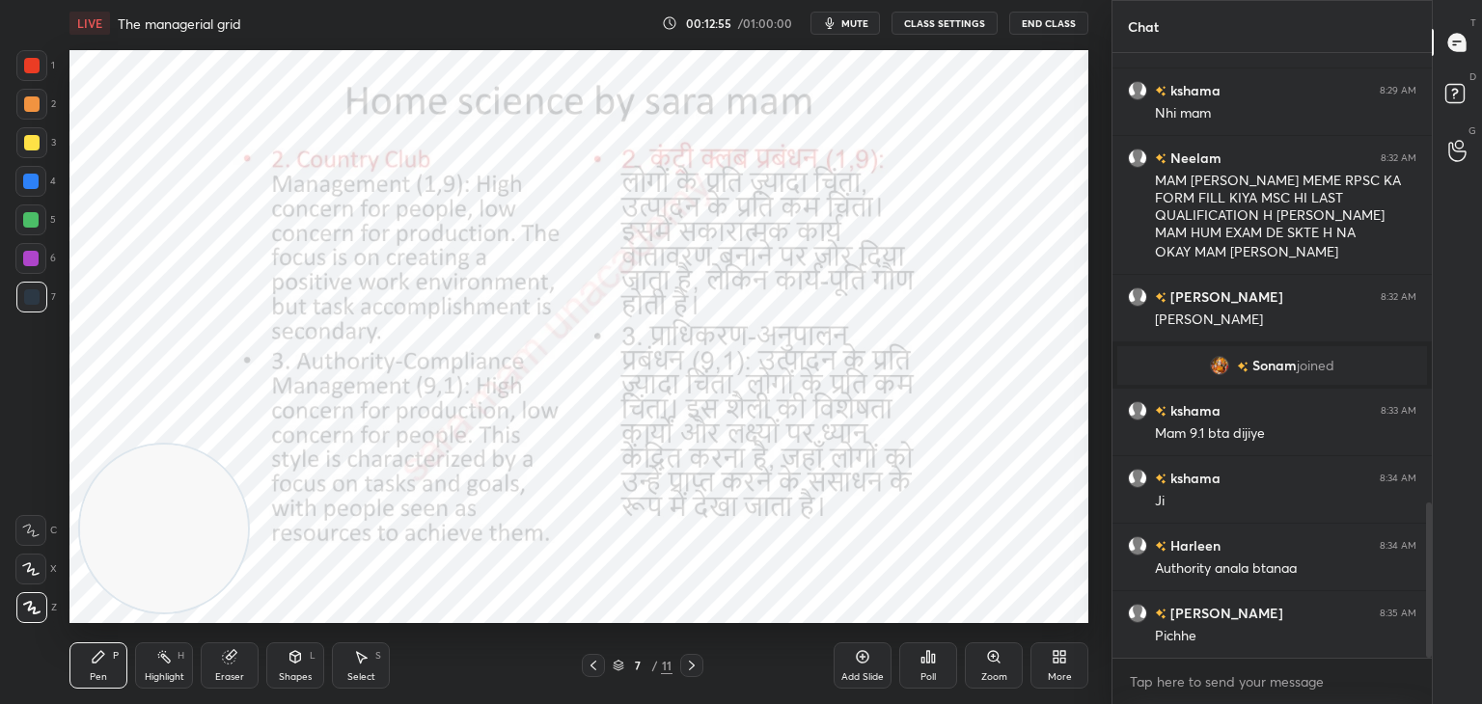
click at [591, 669] on icon at bounding box center [593, 665] width 15 height 15
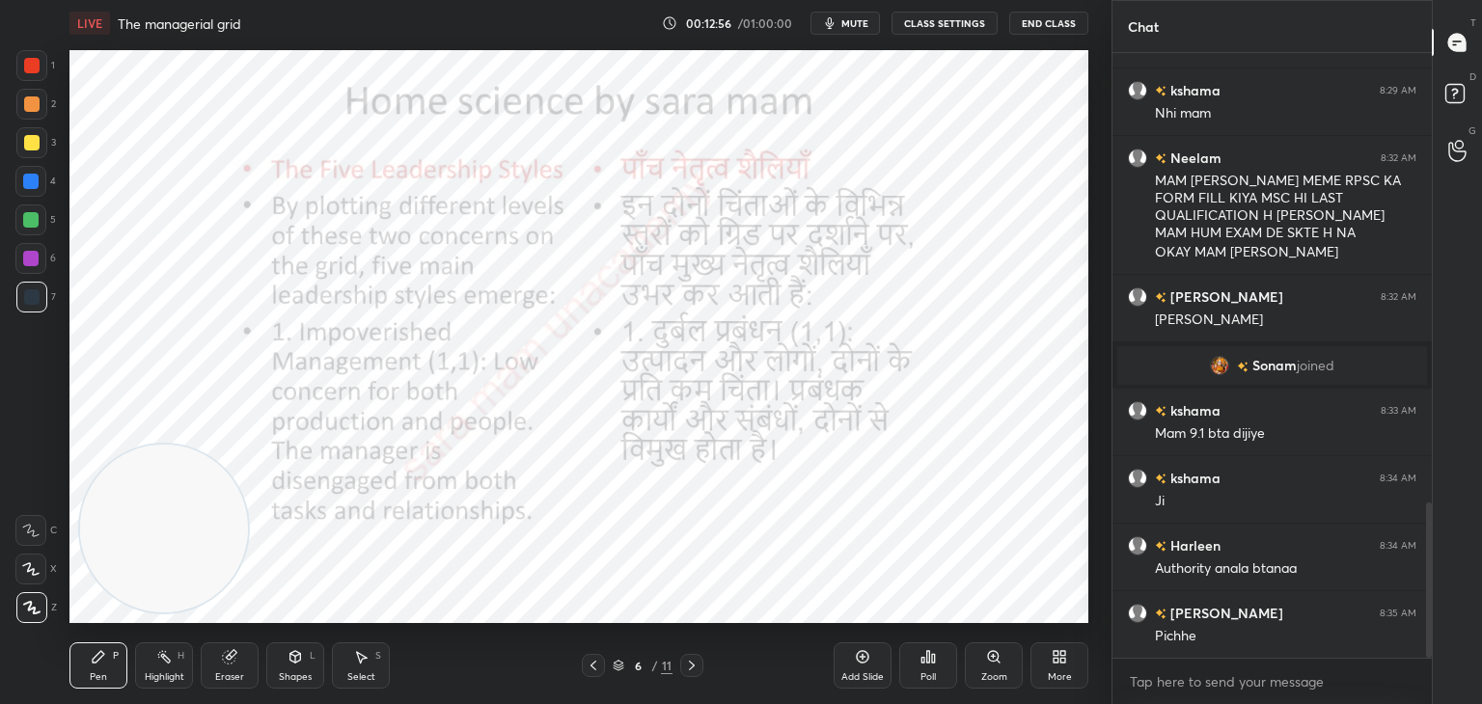
click at [594, 669] on icon at bounding box center [593, 665] width 15 height 15
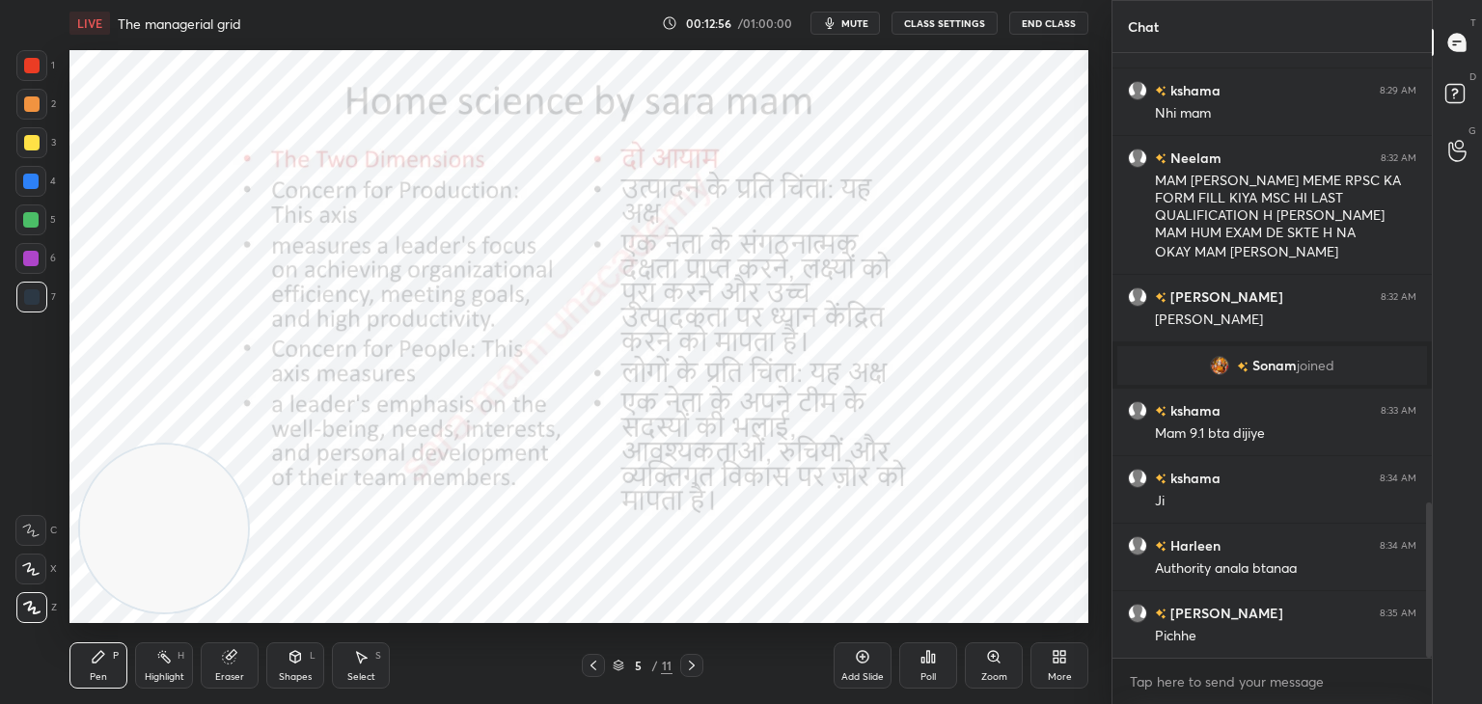
click at [598, 667] on icon at bounding box center [593, 665] width 15 height 15
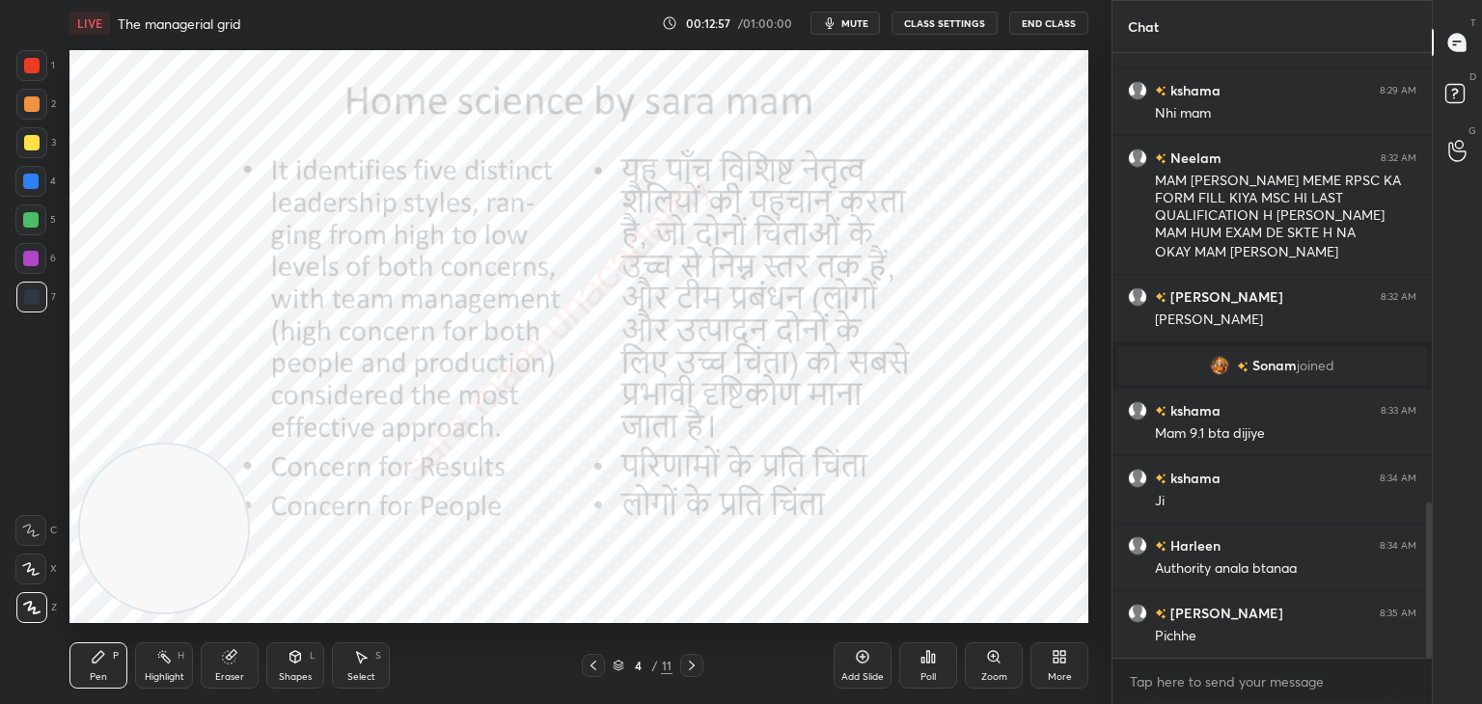
click at [598, 667] on icon at bounding box center [593, 665] width 15 height 15
click at [603, 670] on div at bounding box center [593, 665] width 23 height 23
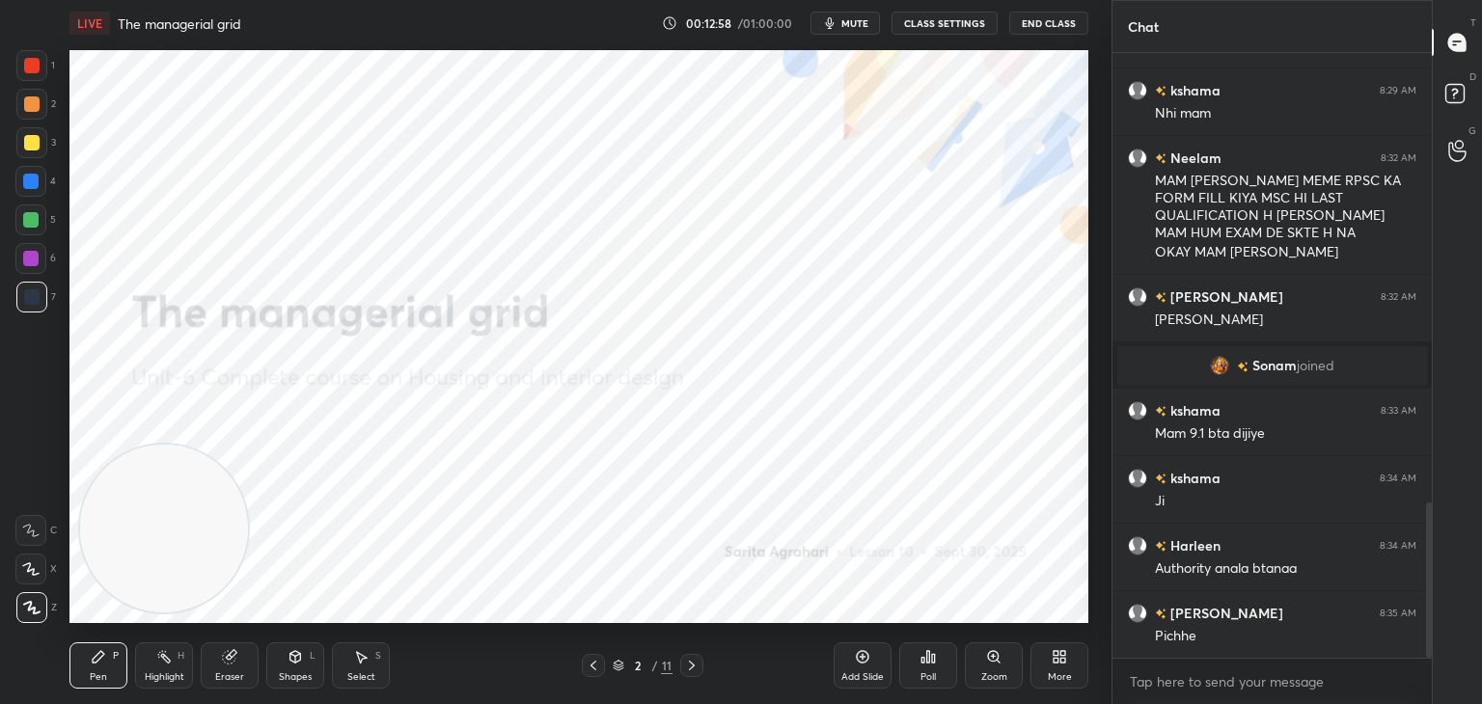
click at [694, 669] on icon at bounding box center [691, 665] width 15 height 15
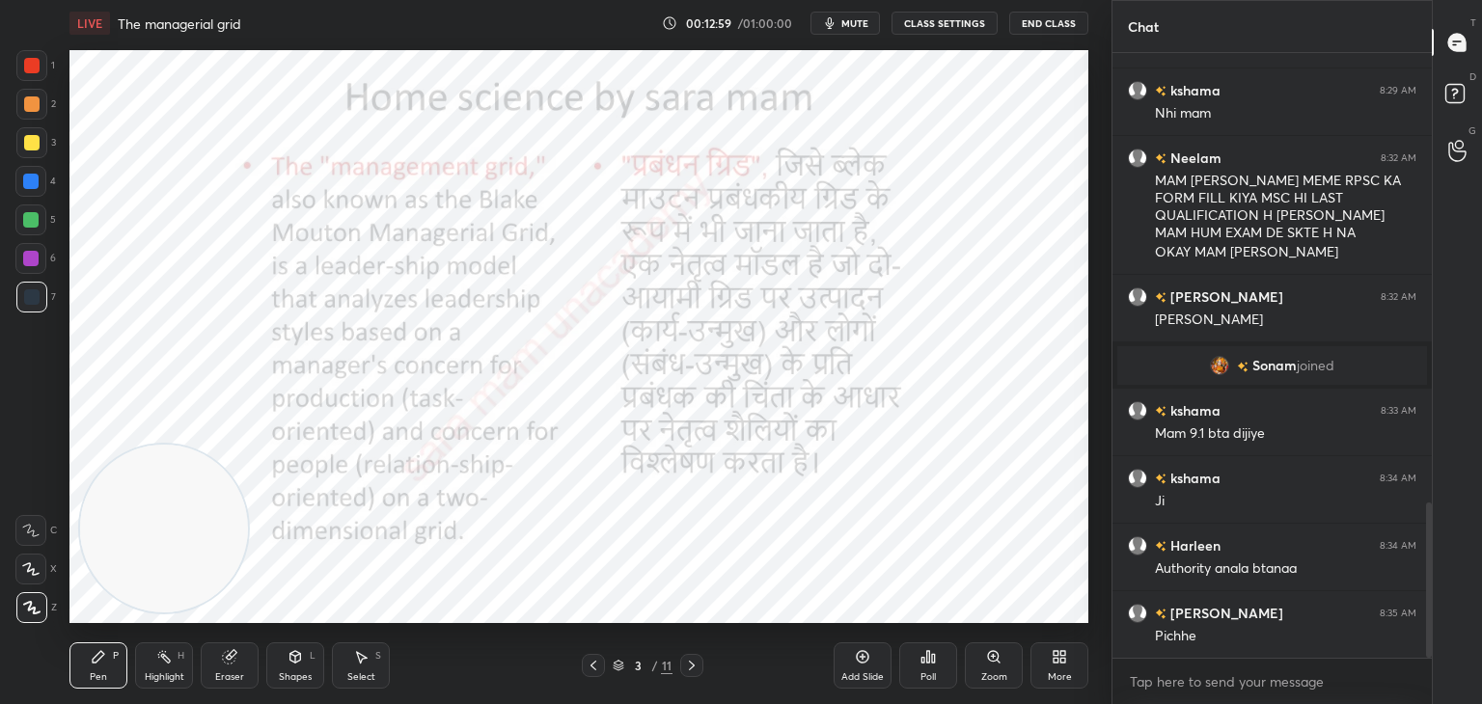
click at [601, 668] on div at bounding box center [593, 665] width 23 height 23
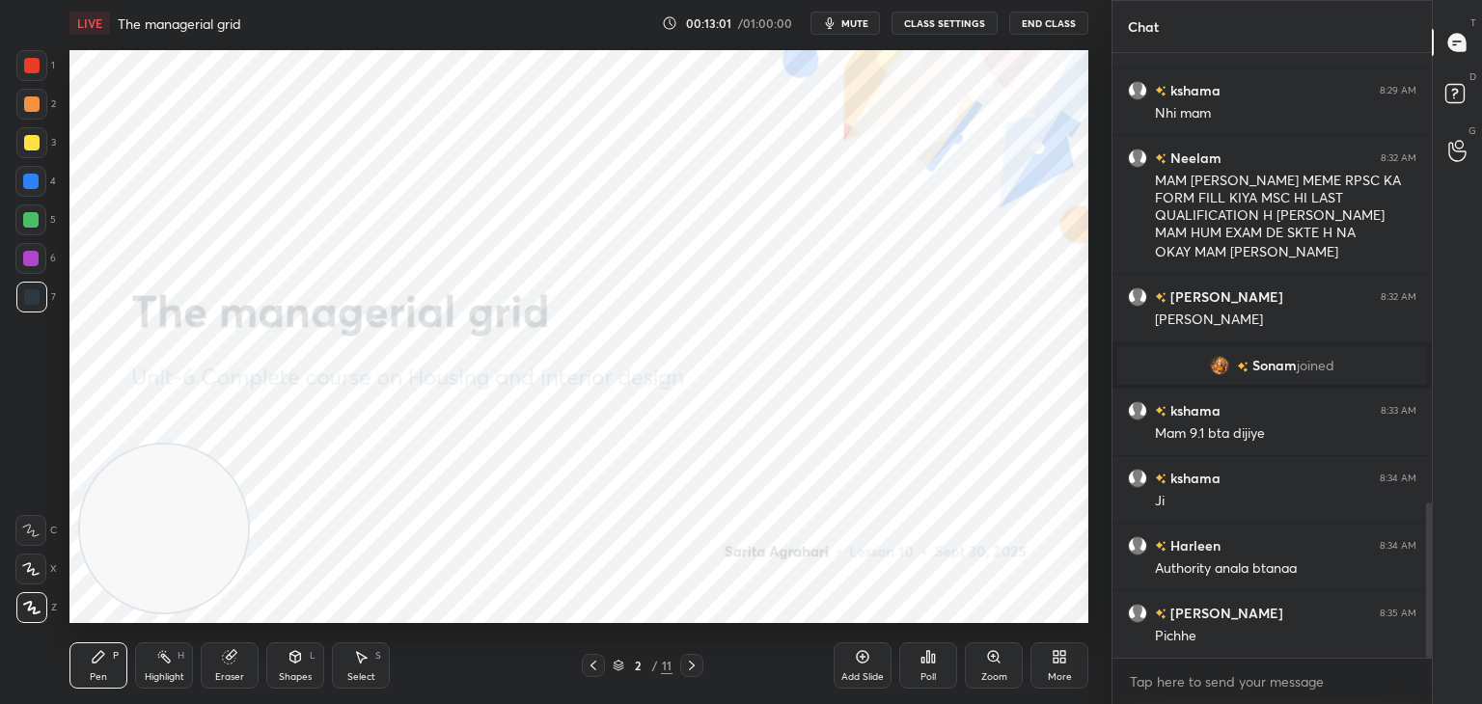
click at [691, 665] on icon at bounding box center [691, 665] width 15 height 15
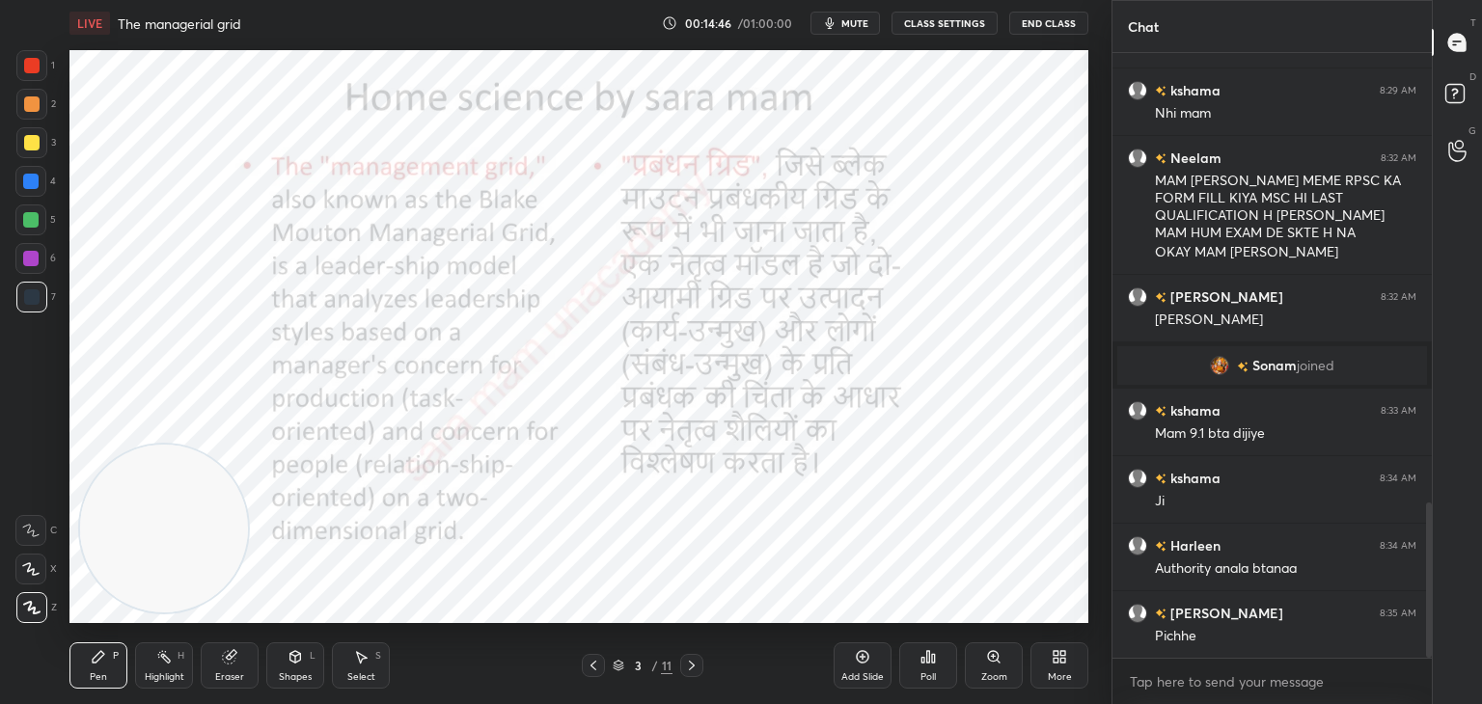
click at [691, 670] on icon at bounding box center [691, 665] width 15 height 15
click at [700, 665] on div at bounding box center [691, 665] width 23 height 23
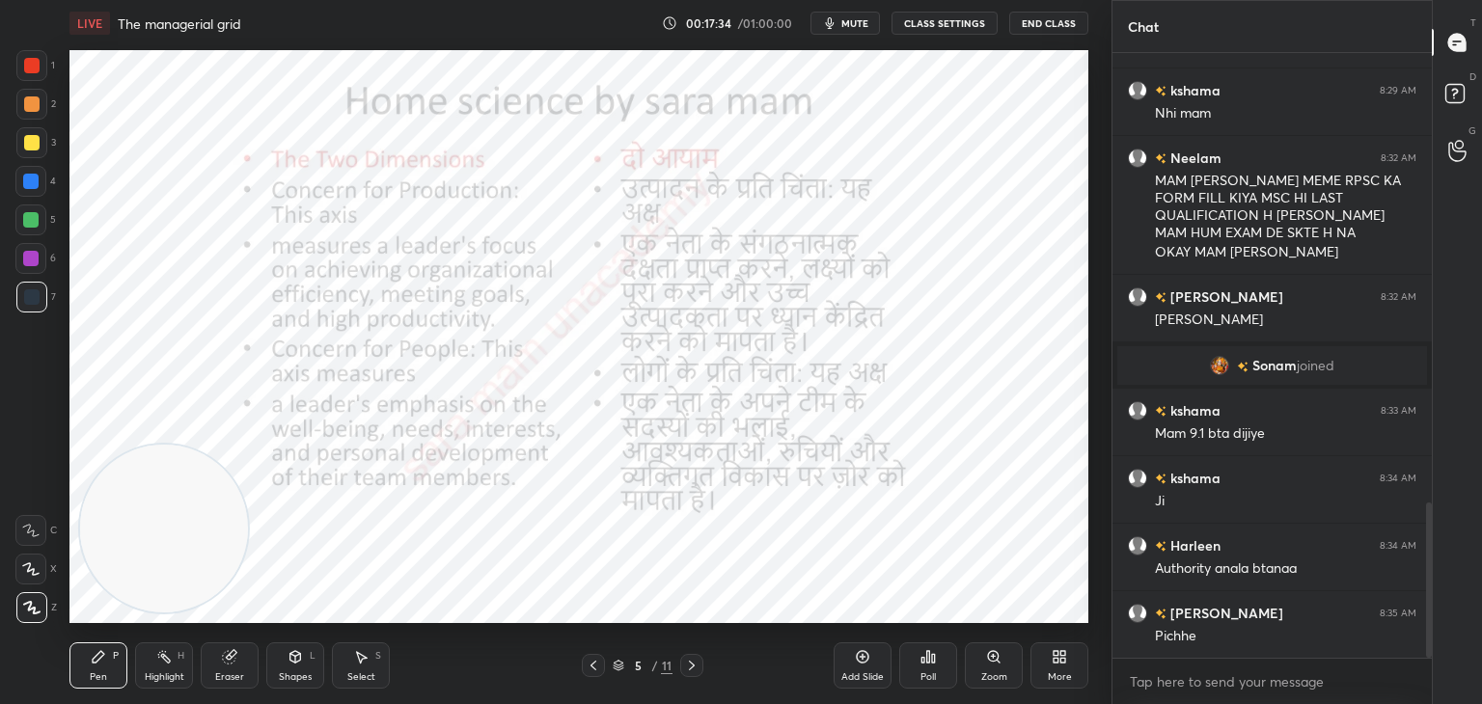
click at [694, 662] on icon at bounding box center [691, 665] width 15 height 15
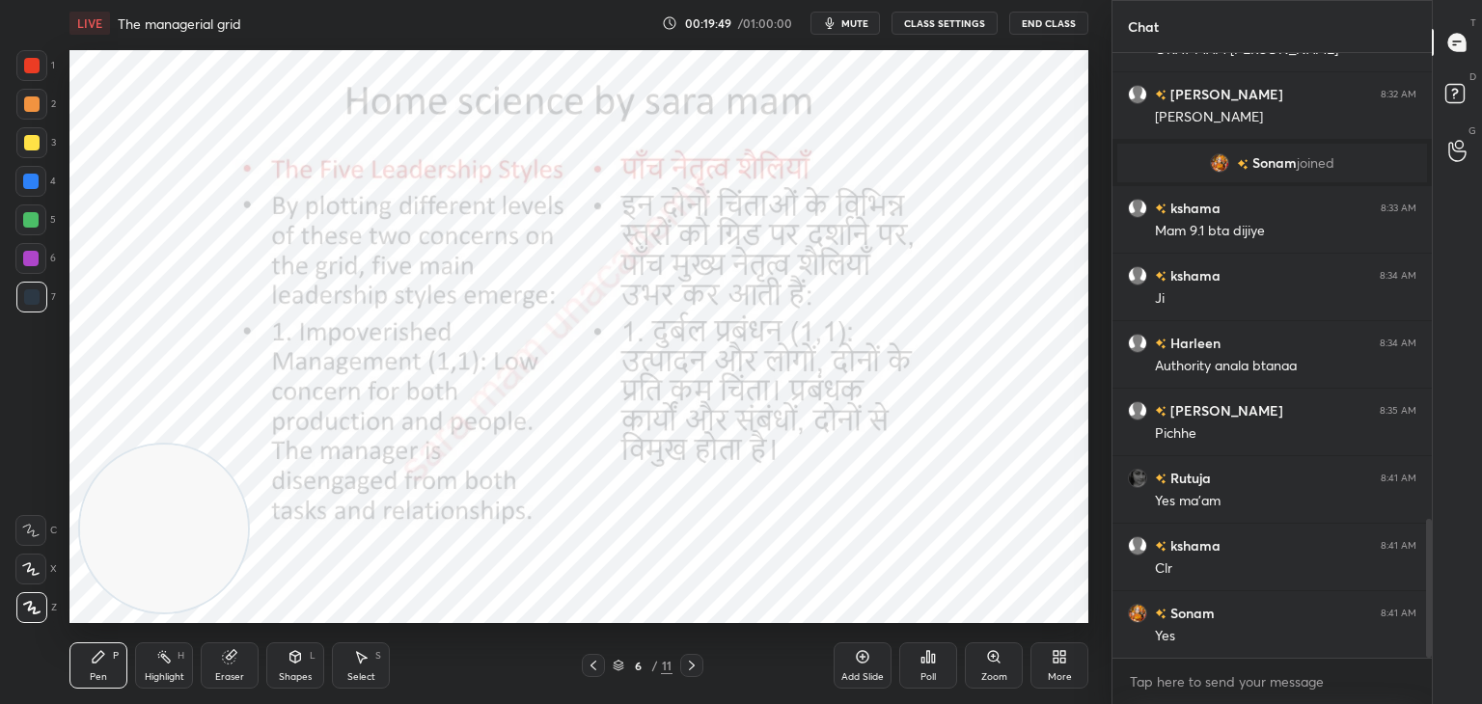
scroll to position [2028, 0]
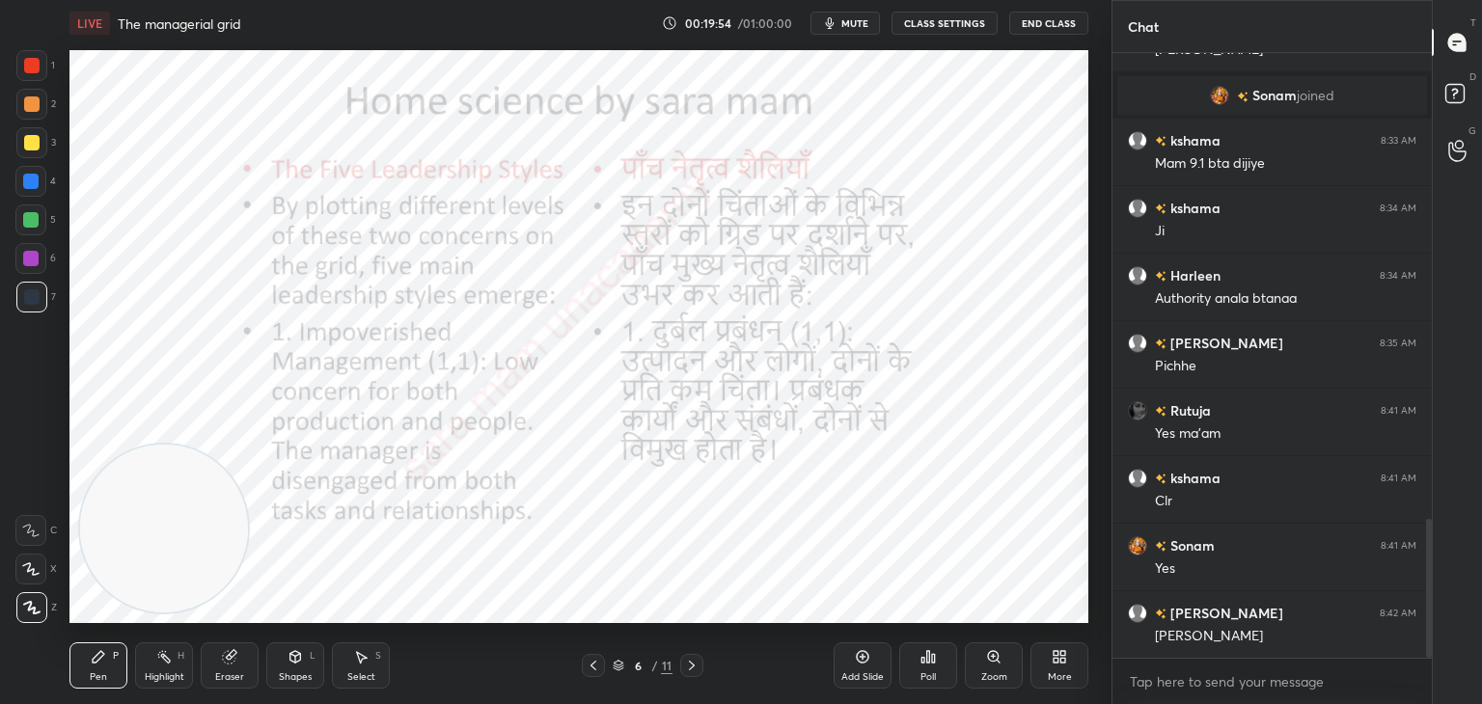
click at [687, 669] on icon at bounding box center [691, 665] width 15 height 15
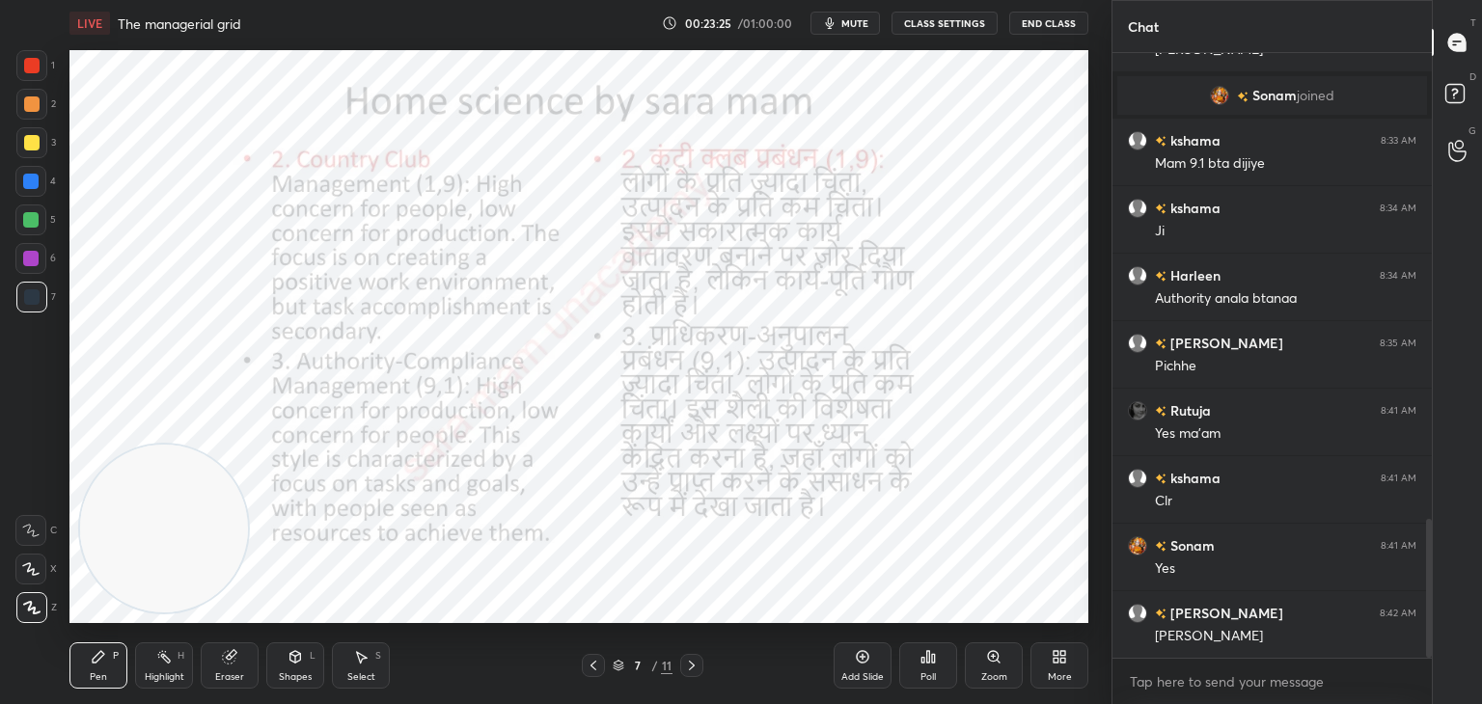
click at [702, 671] on div at bounding box center [691, 665] width 23 height 23
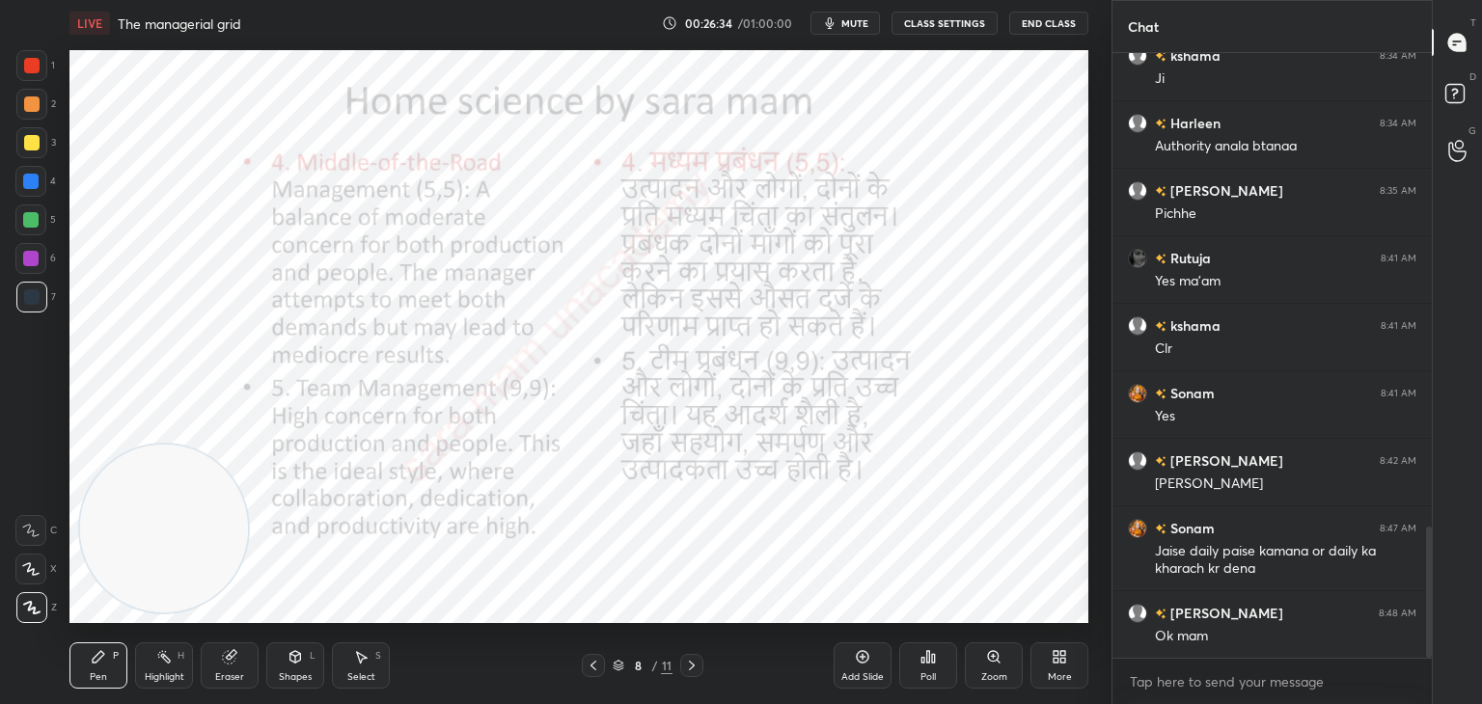
scroll to position [2248, 0]
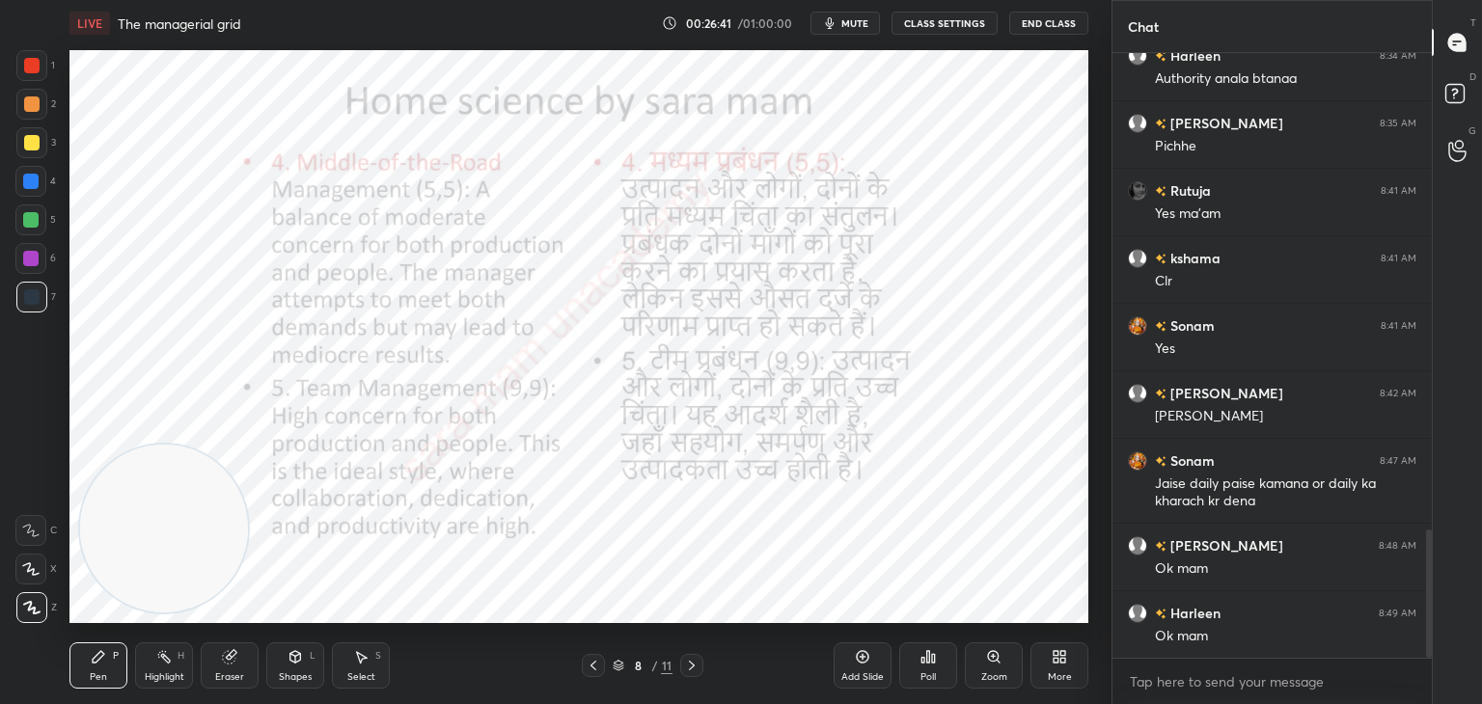
click at [693, 660] on icon at bounding box center [691, 665] width 15 height 15
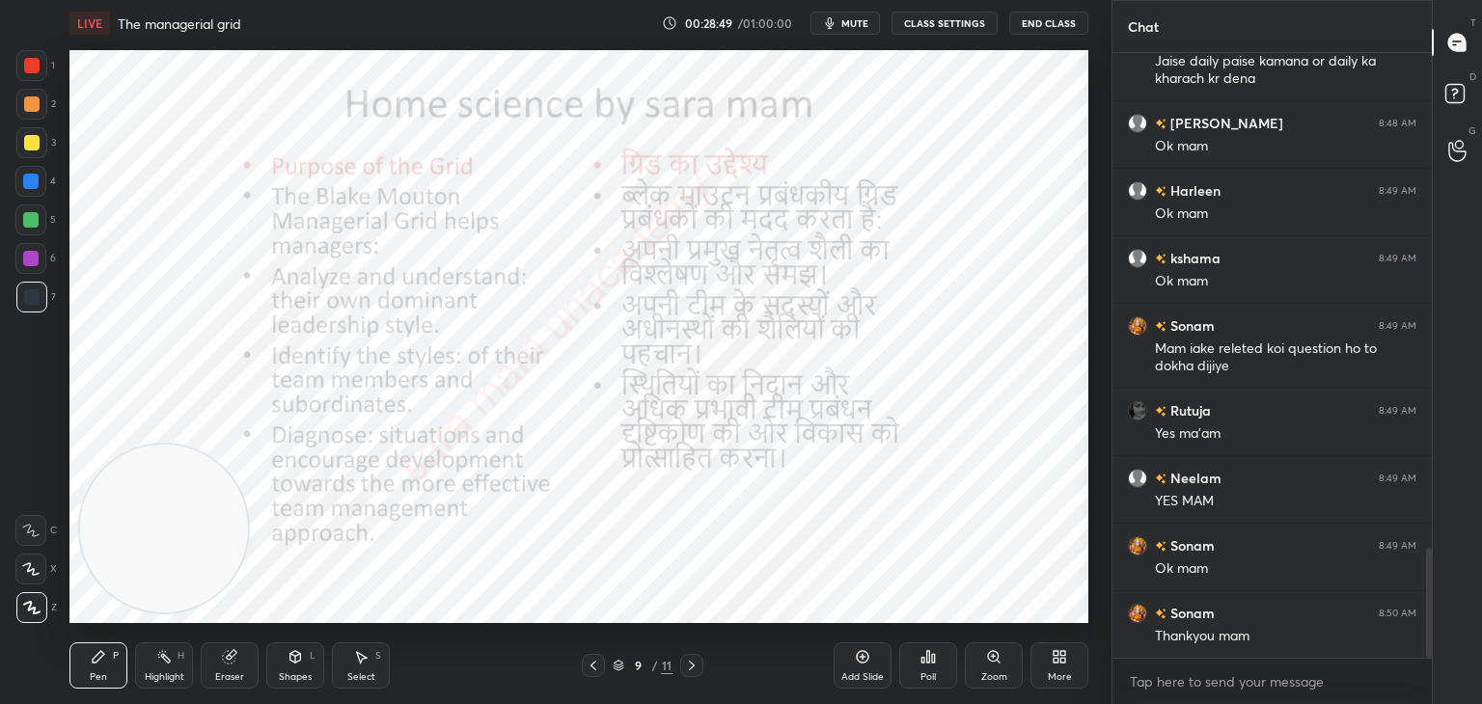
scroll to position [2738, 0]
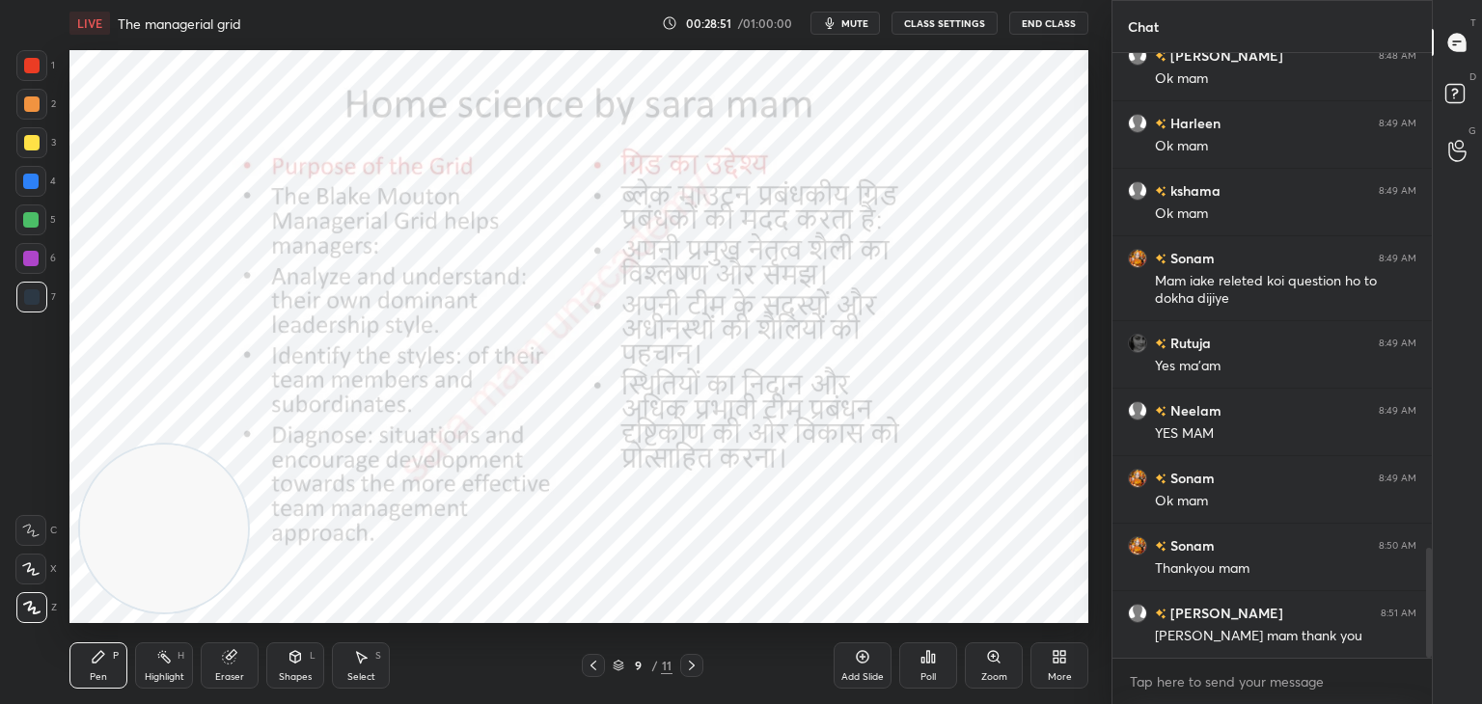
click at [693, 662] on icon at bounding box center [691, 665] width 15 height 15
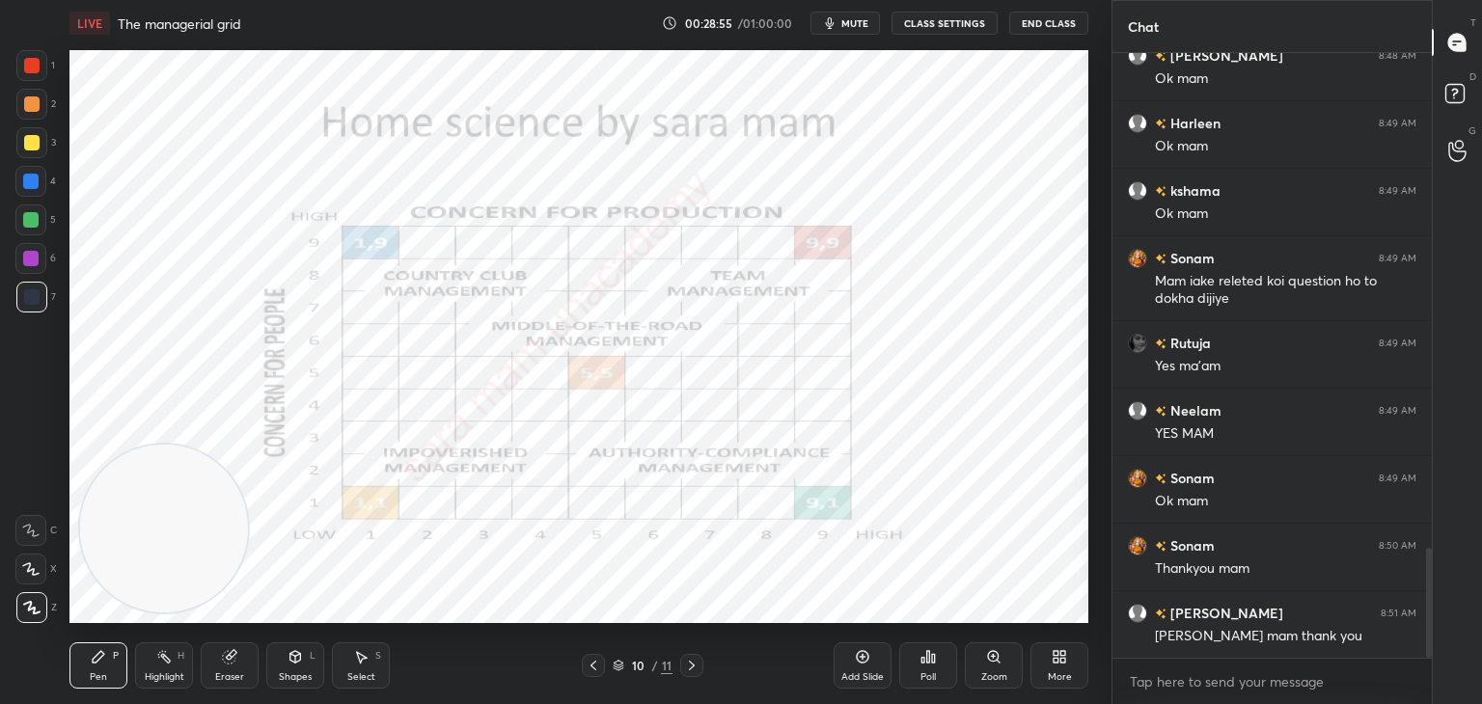
click at [698, 667] on icon at bounding box center [691, 665] width 15 height 15
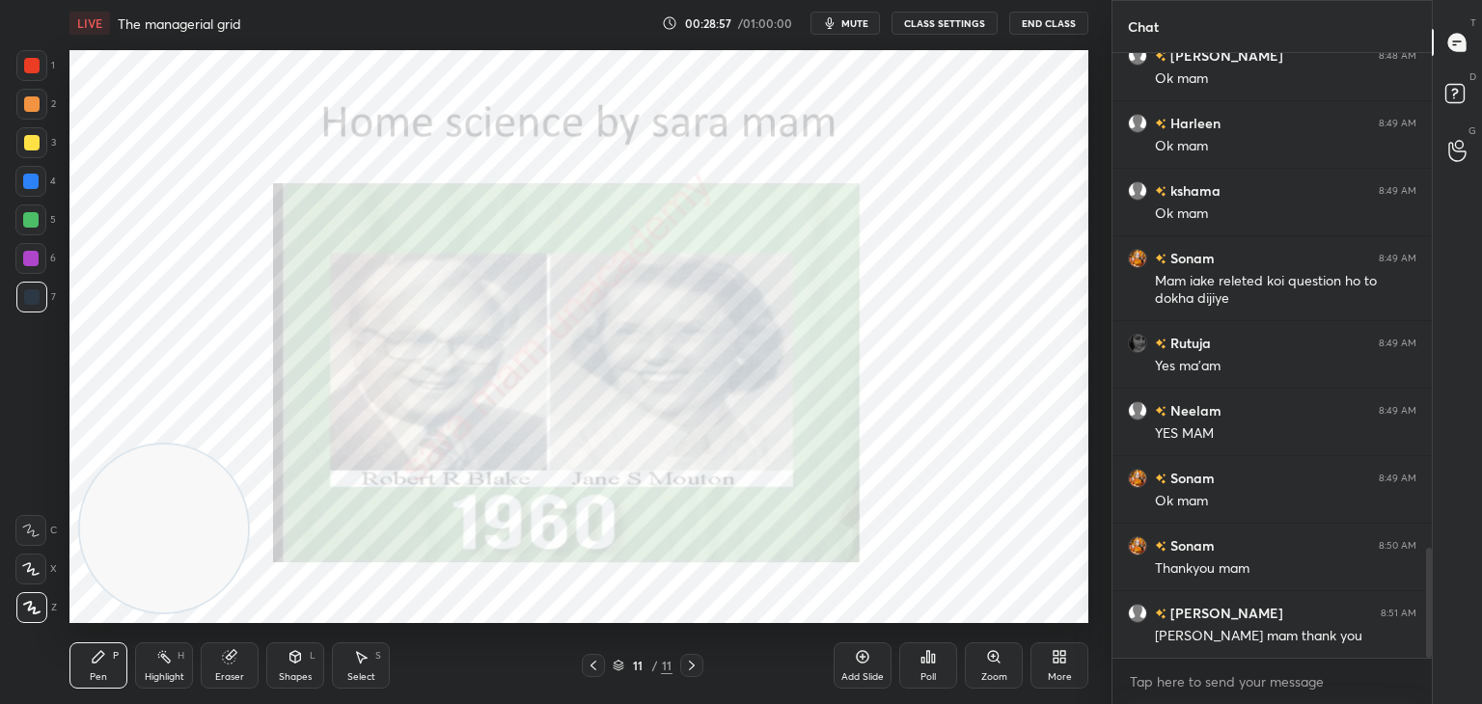
click at [692, 672] on icon at bounding box center [691, 665] width 15 height 15
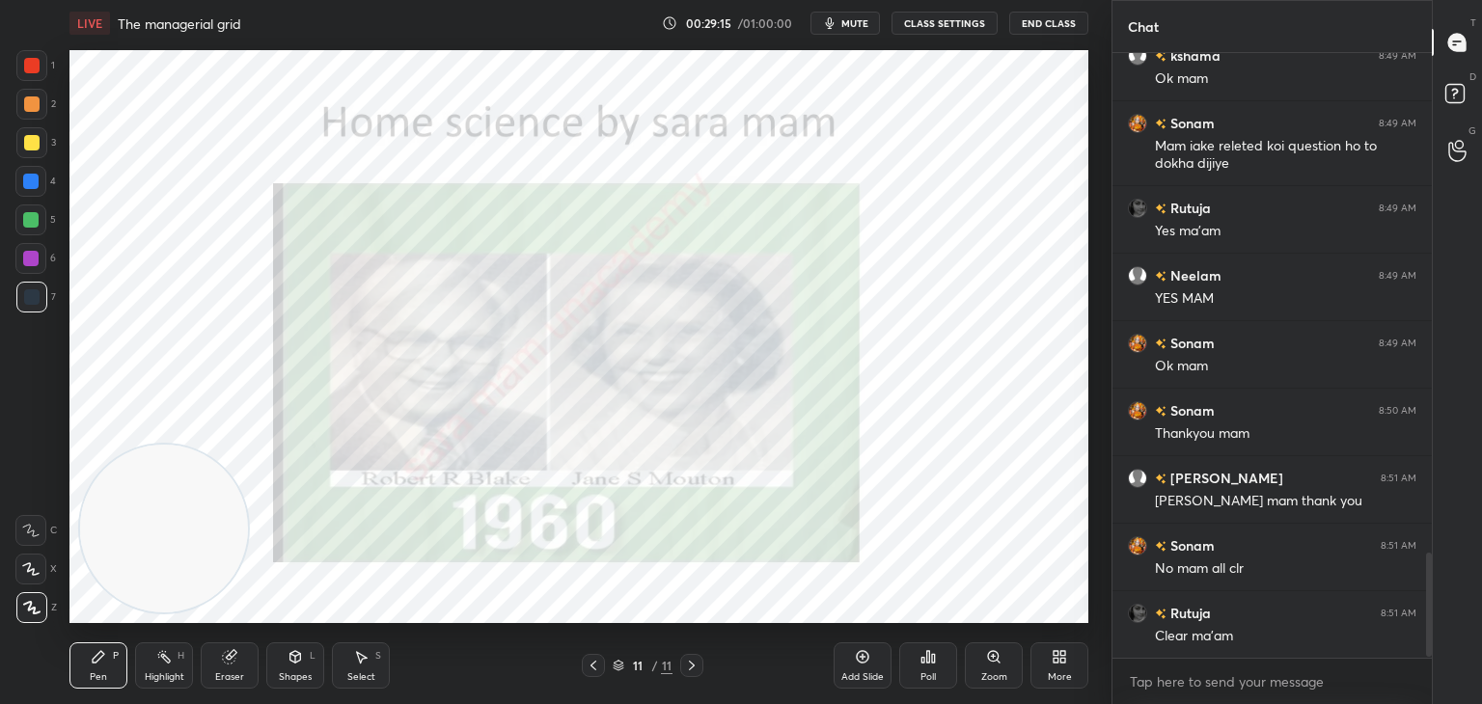
scroll to position [2941, 0]
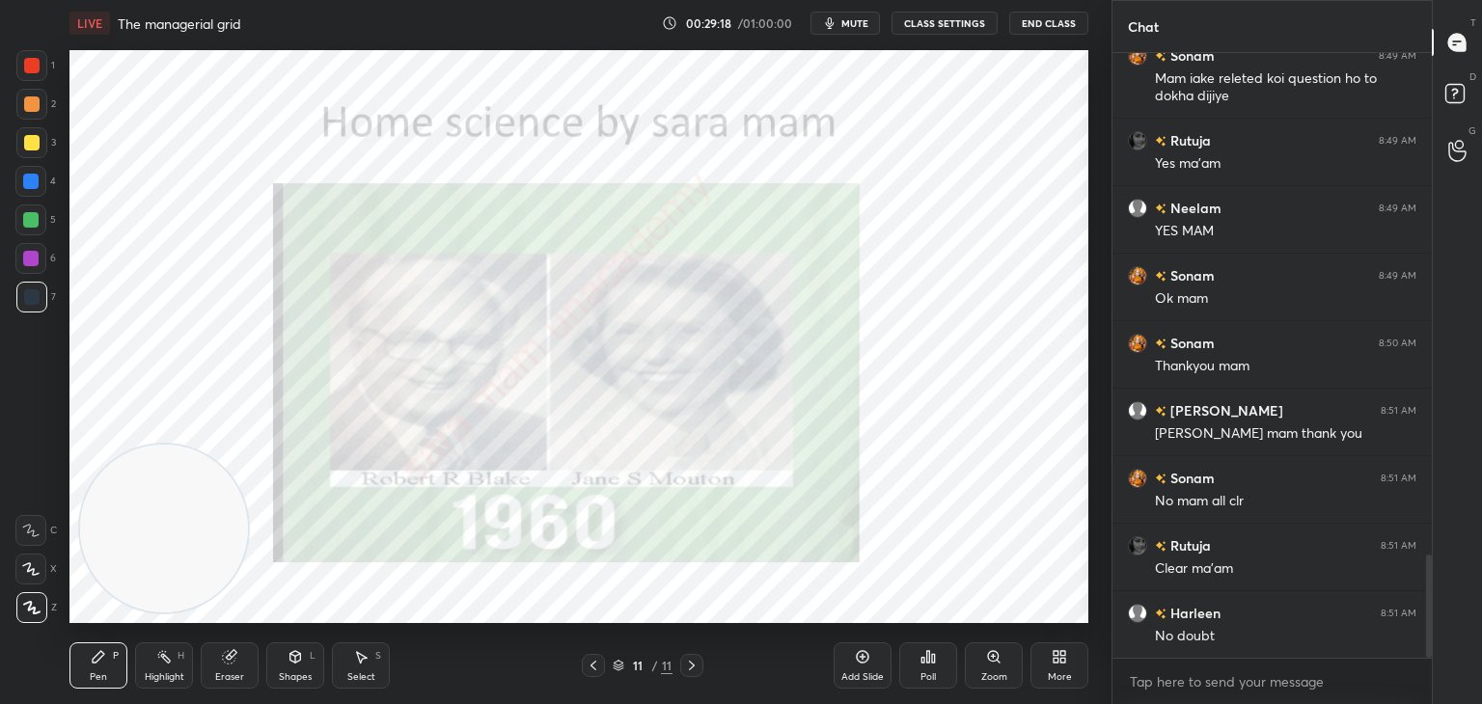
click at [867, 670] on div "Add Slide" at bounding box center [863, 666] width 58 height 46
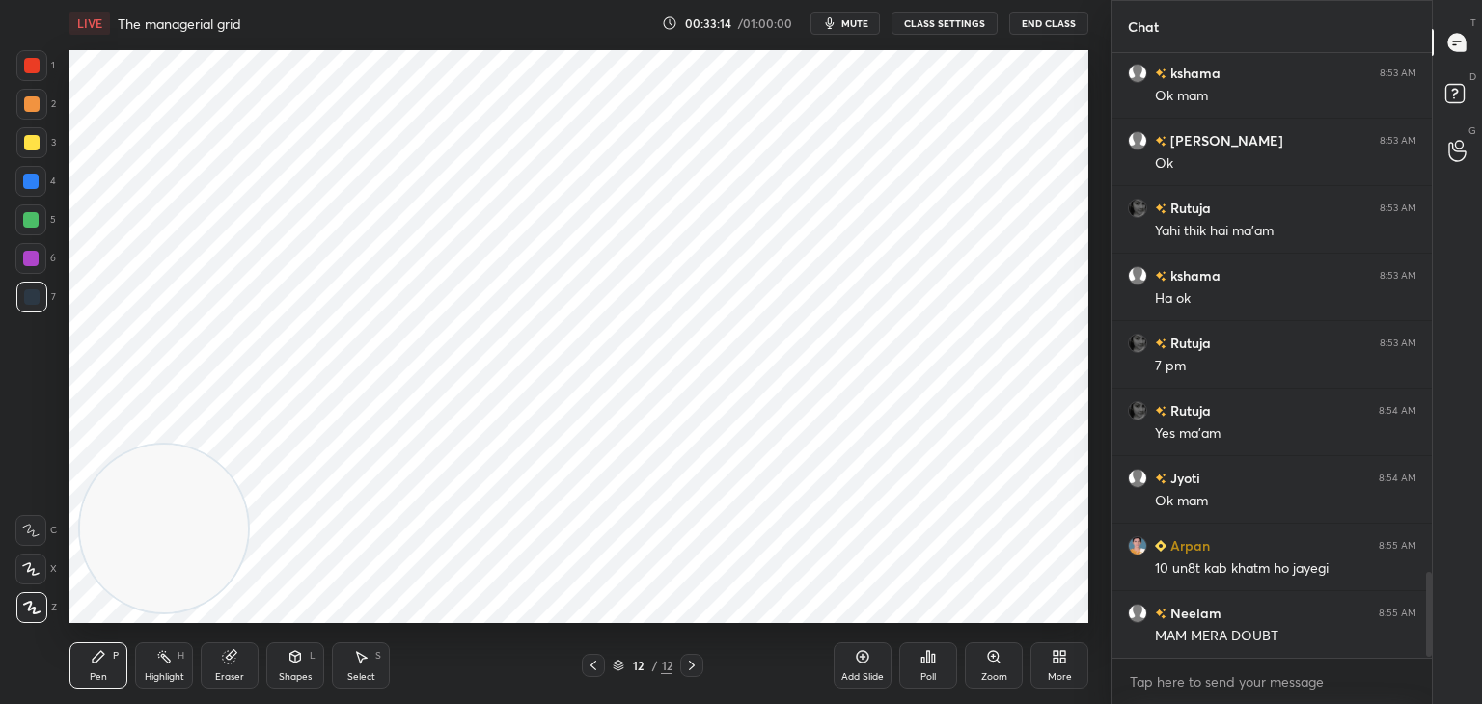
scroll to position [3768, 0]
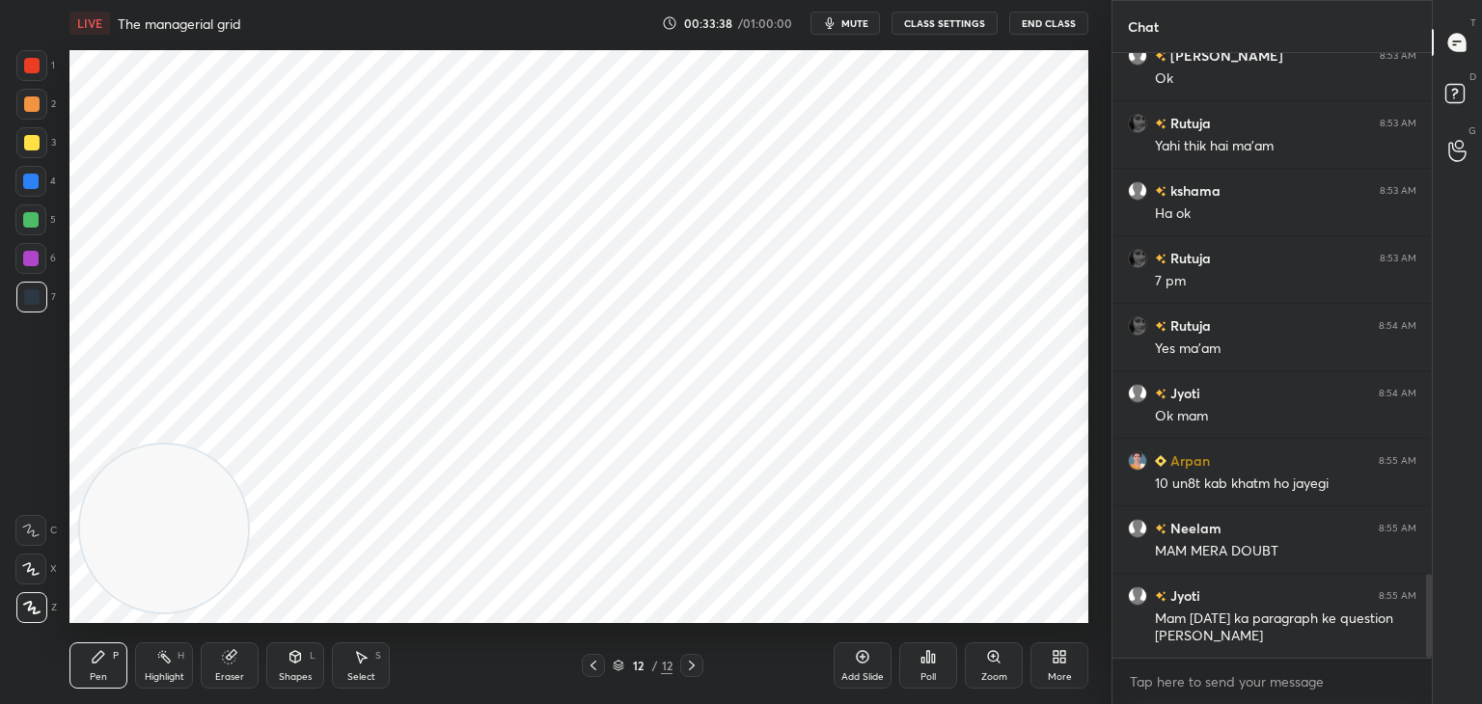
click at [370, 671] on div "Select S" at bounding box center [361, 666] width 58 height 46
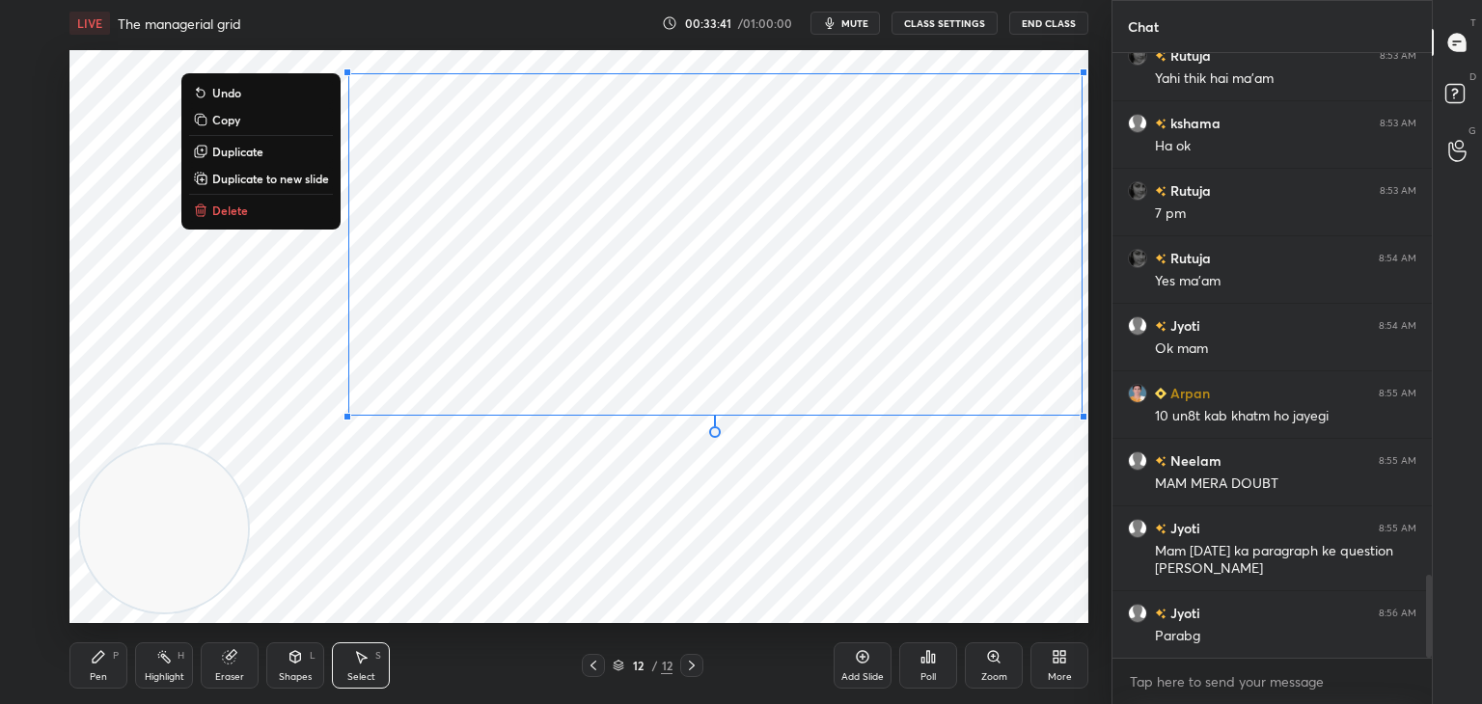
click at [261, 225] on div "0 ° Undo Copy Duplicate Duplicate to new slide Delete" at bounding box center [578, 336] width 1019 height 573
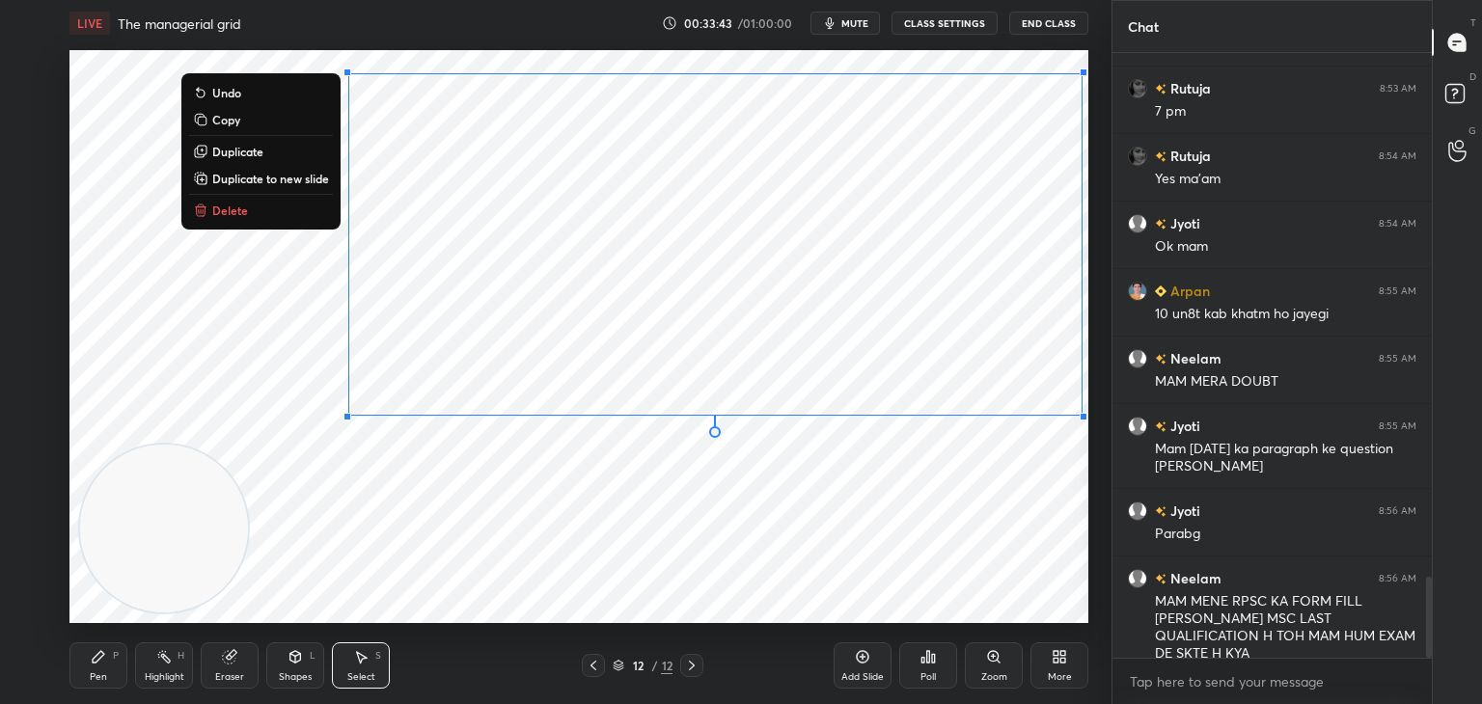
click at [196, 208] on icon at bounding box center [200, 211] width 9 height 9
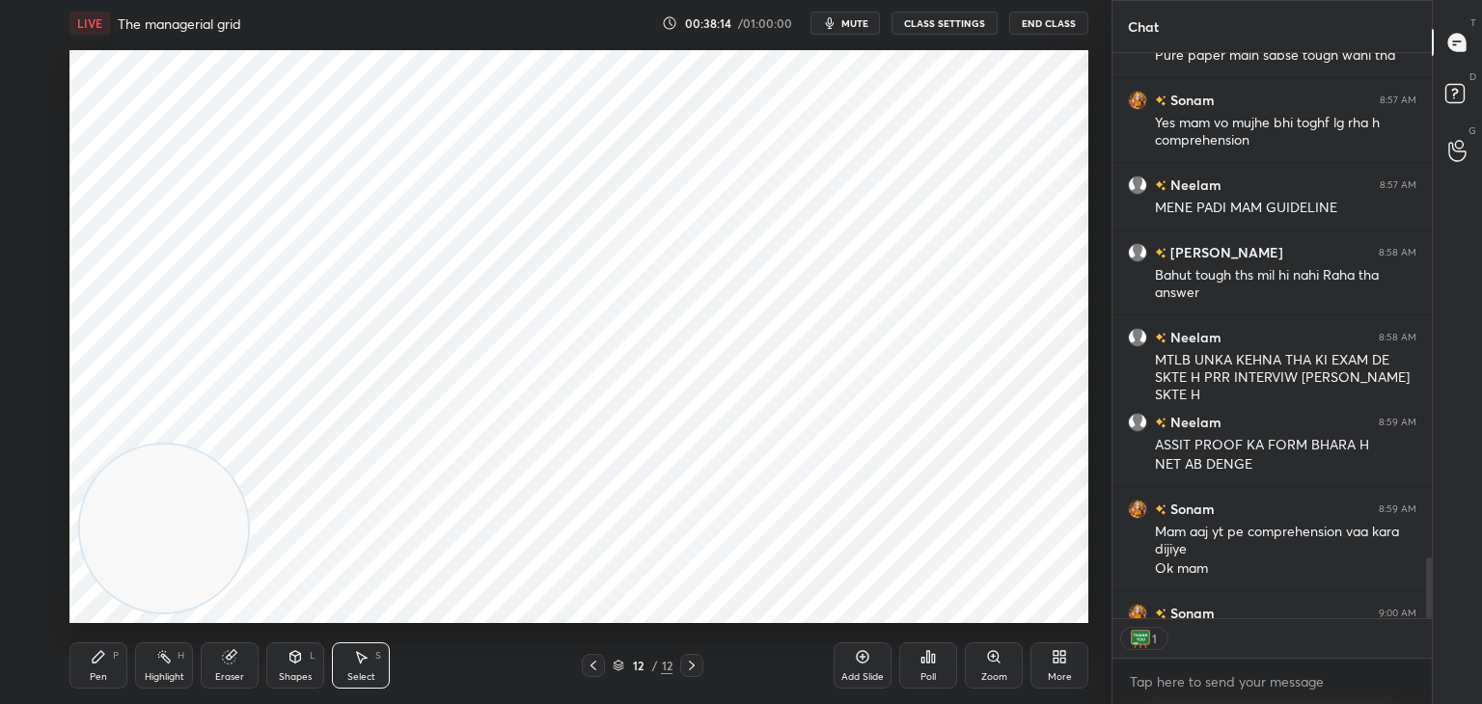
scroll to position [5098, 0]
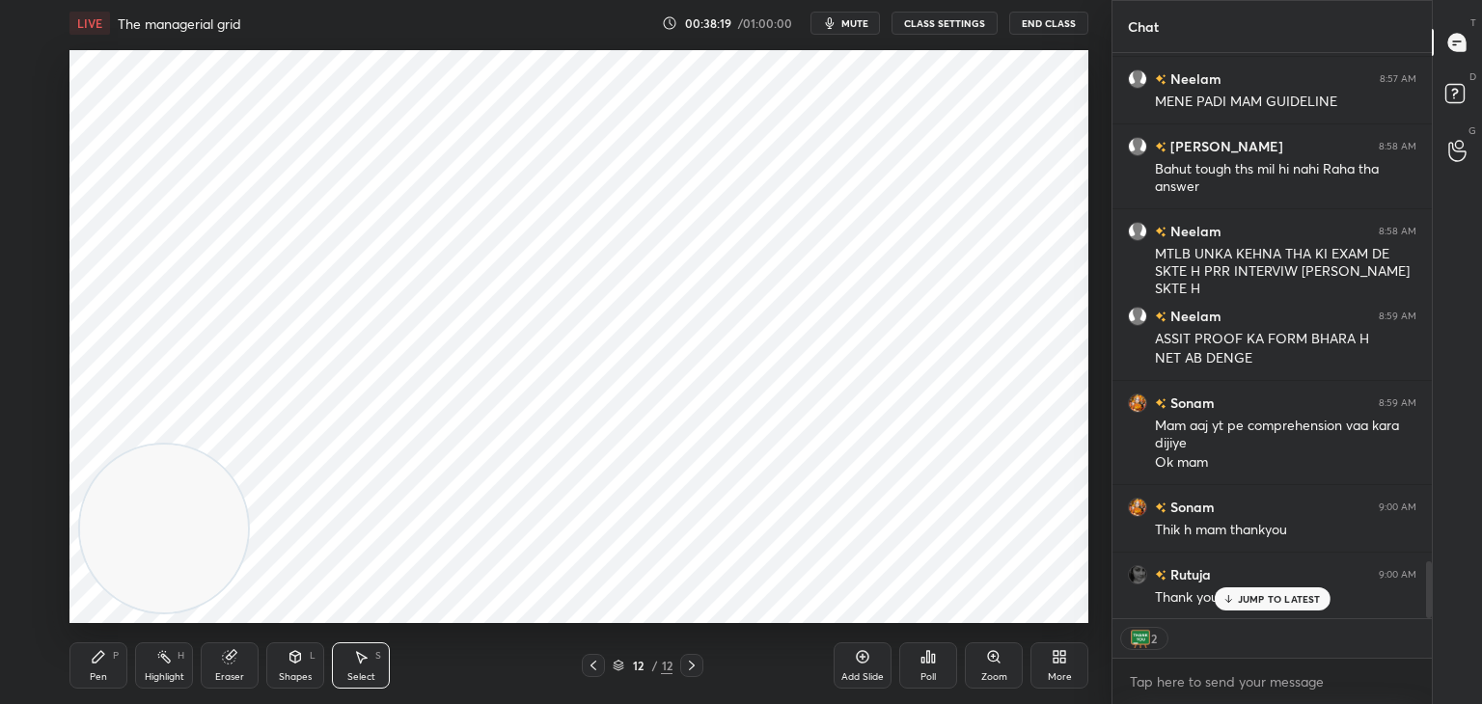
click at [1050, 26] on button "End Class" at bounding box center [1048, 23] width 79 height 23
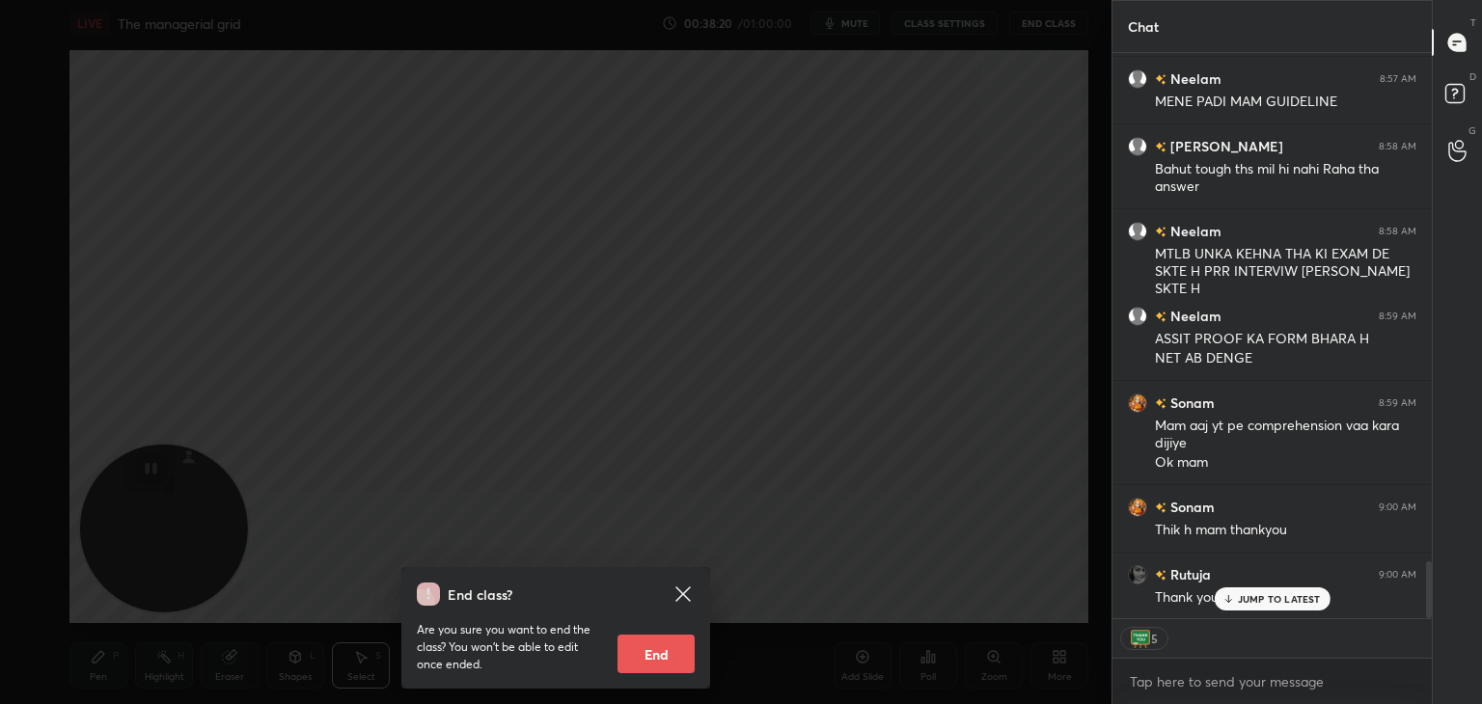
click at [671, 651] on button "End" at bounding box center [655, 654] width 77 height 39
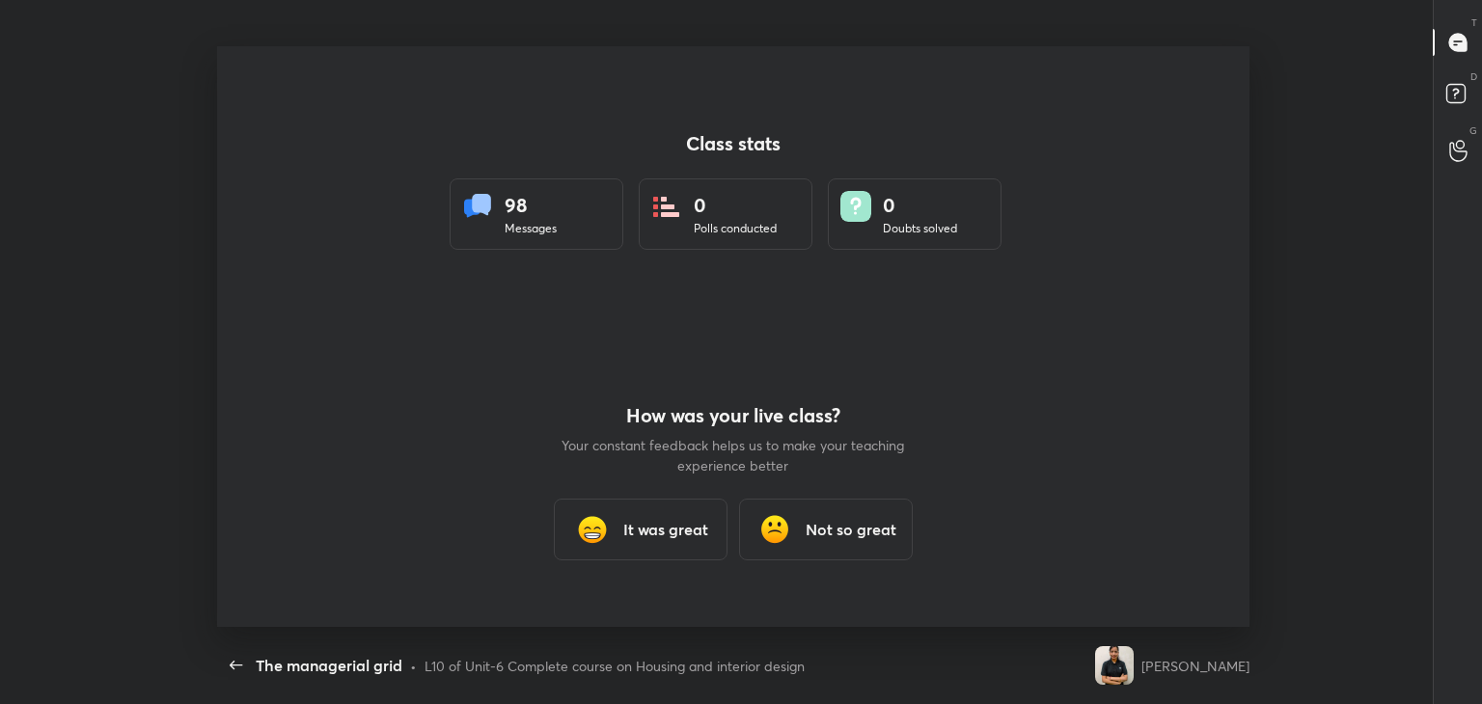
scroll to position [581, 1466]
click at [670, 534] on h3 "It was great" at bounding box center [665, 529] width 85 height 23
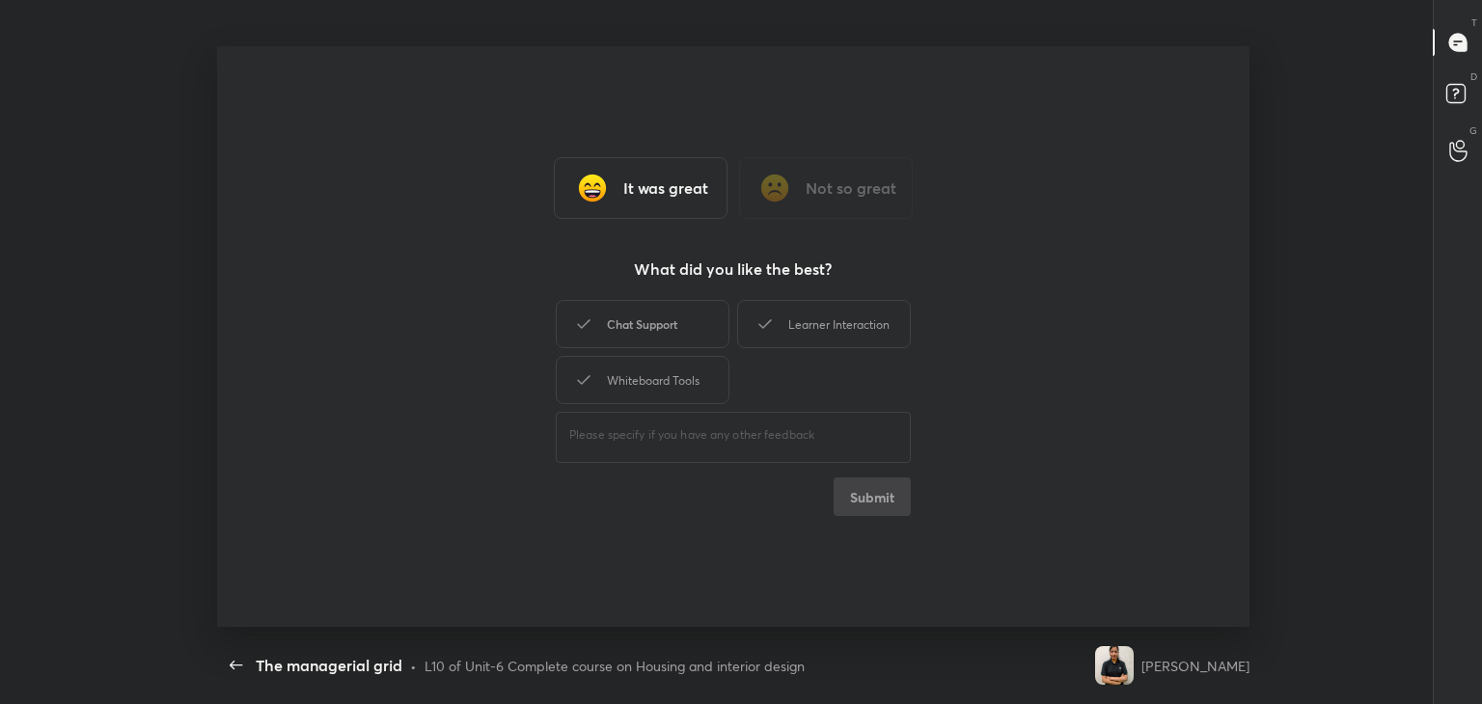
click at [639, 322] on div "Chat Support" at bounding box center [643, 324] width 174 height 48
click at [826, 327] on div "Learner Interaction" at bounding box center [824, 324] width 174 height 48
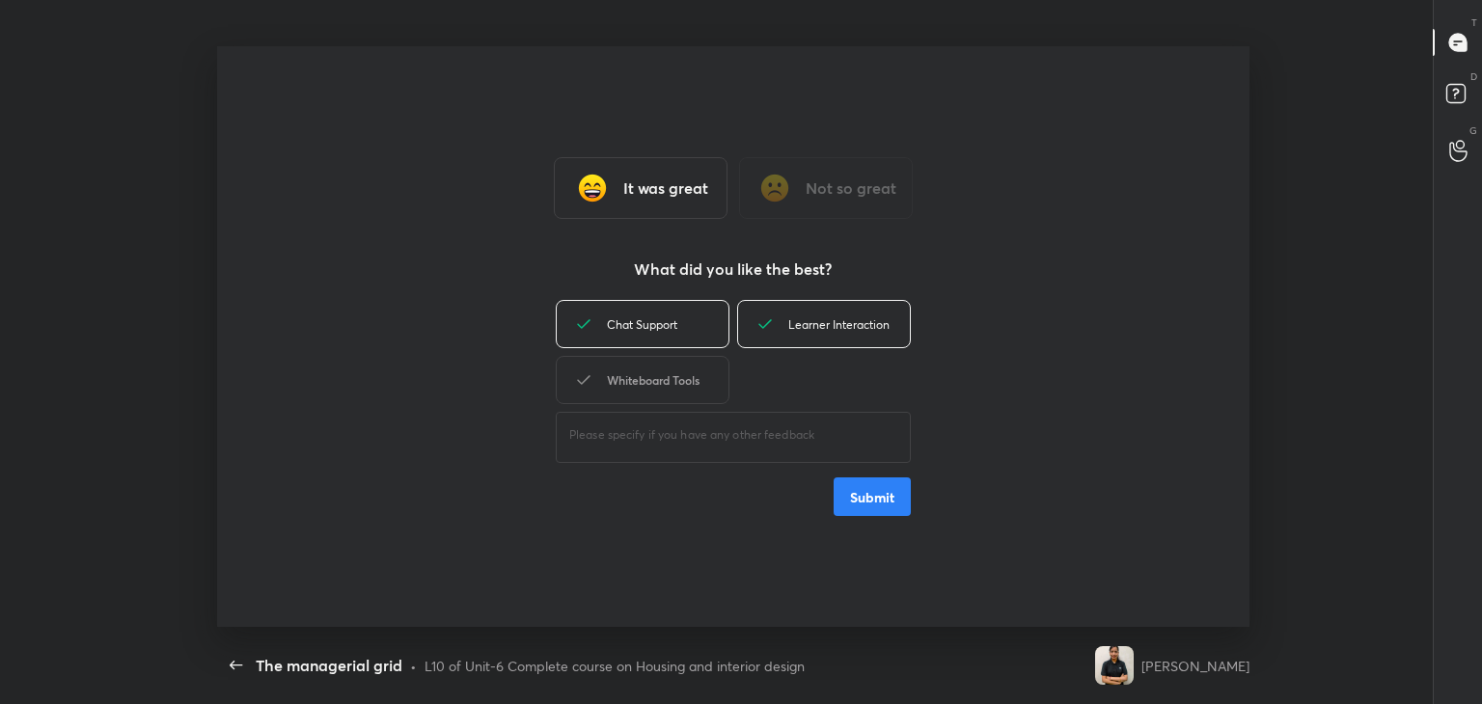
click at [658, 401] on div "Whiteboard Tools" at bounding box center [643, 380] width 174 height 48
click at [875, 491] on button "Submit" at bounding box center [872, 497] width 77 height 39
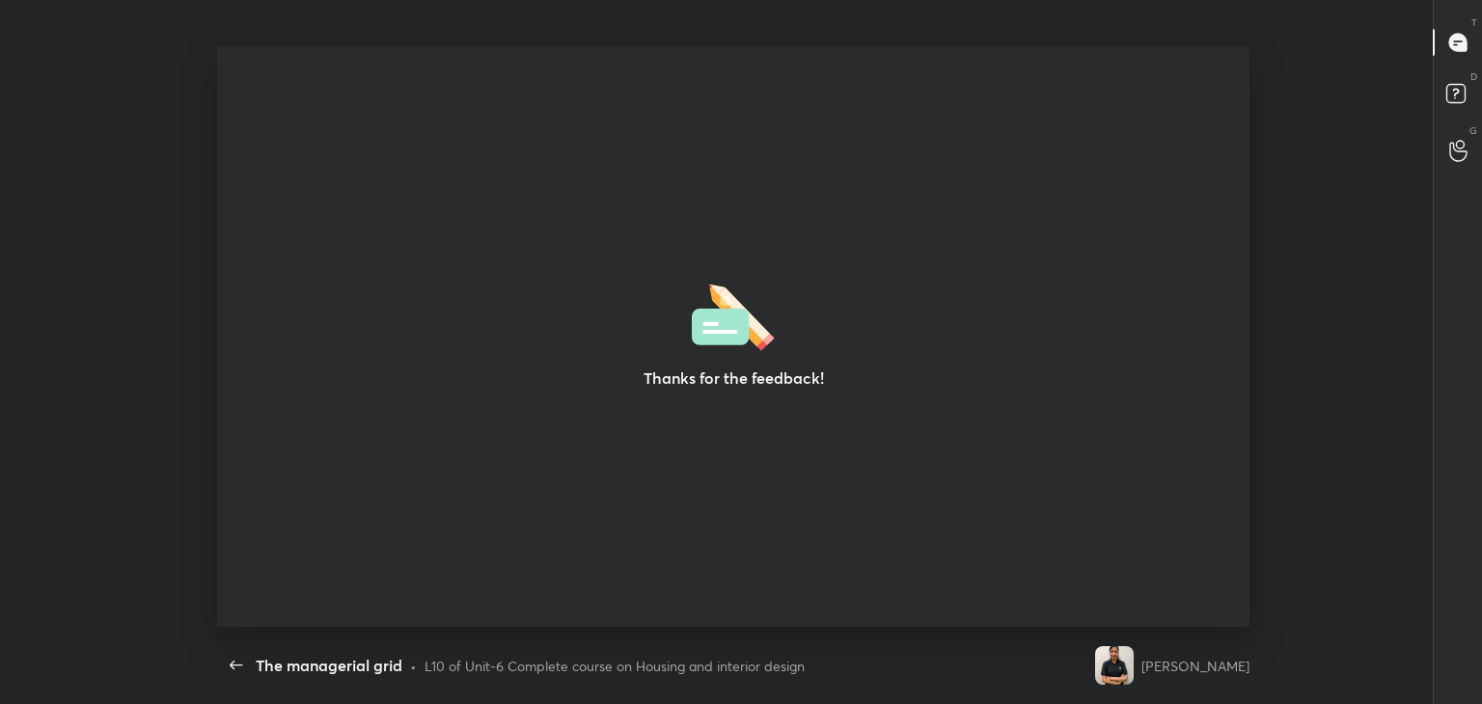
type textarea "x"
